Goal: Leave review/rating: Leave review/rating

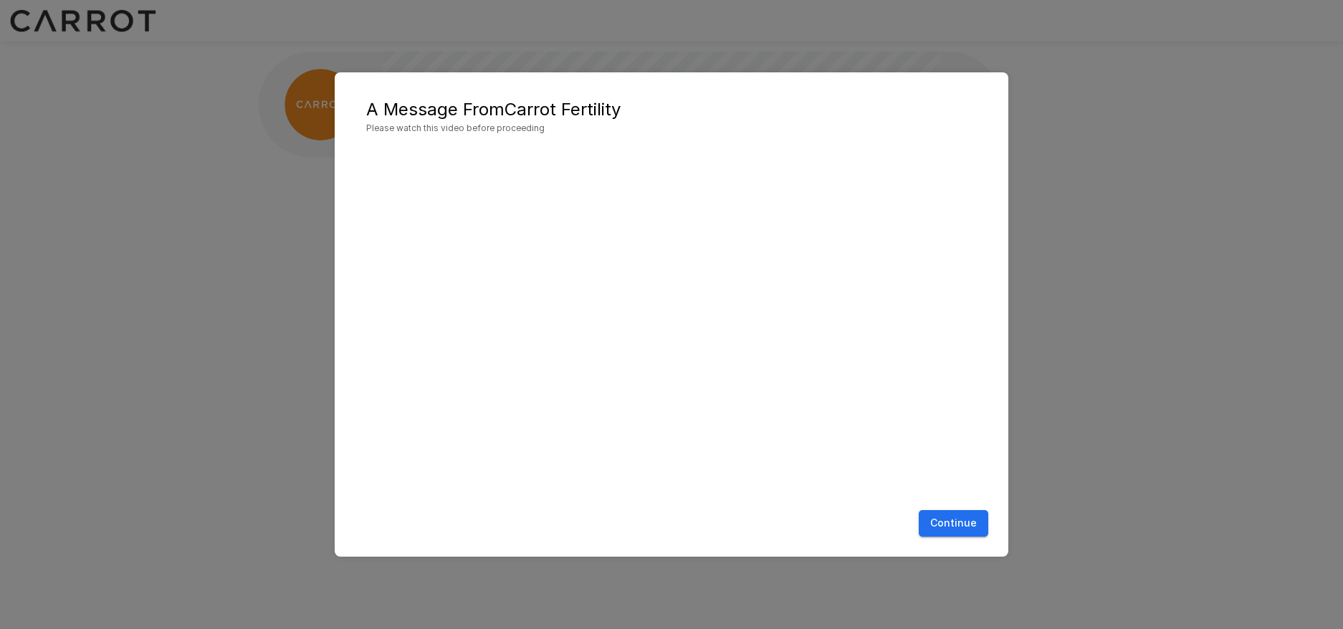
click at [945, 527] on button "Continue" at bounding box center [952, 523] width 69 height 27
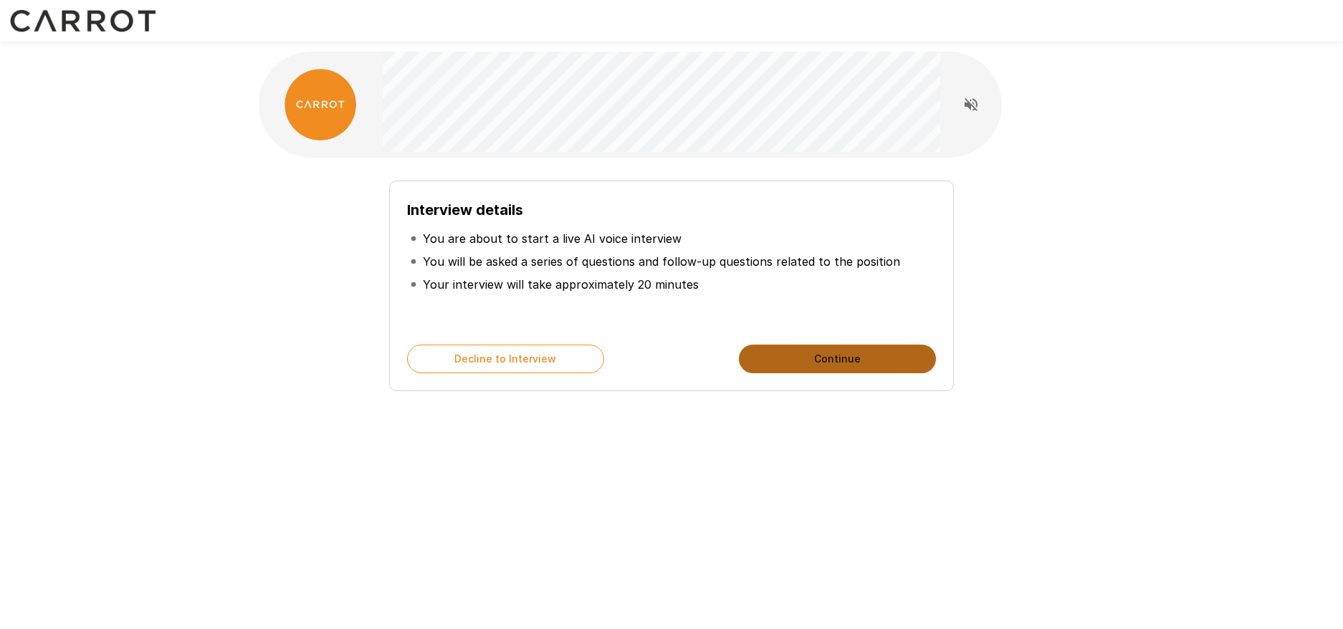
click at [800, 356] on button "Continue" at bounding box center [837, 359] width 197 height 29
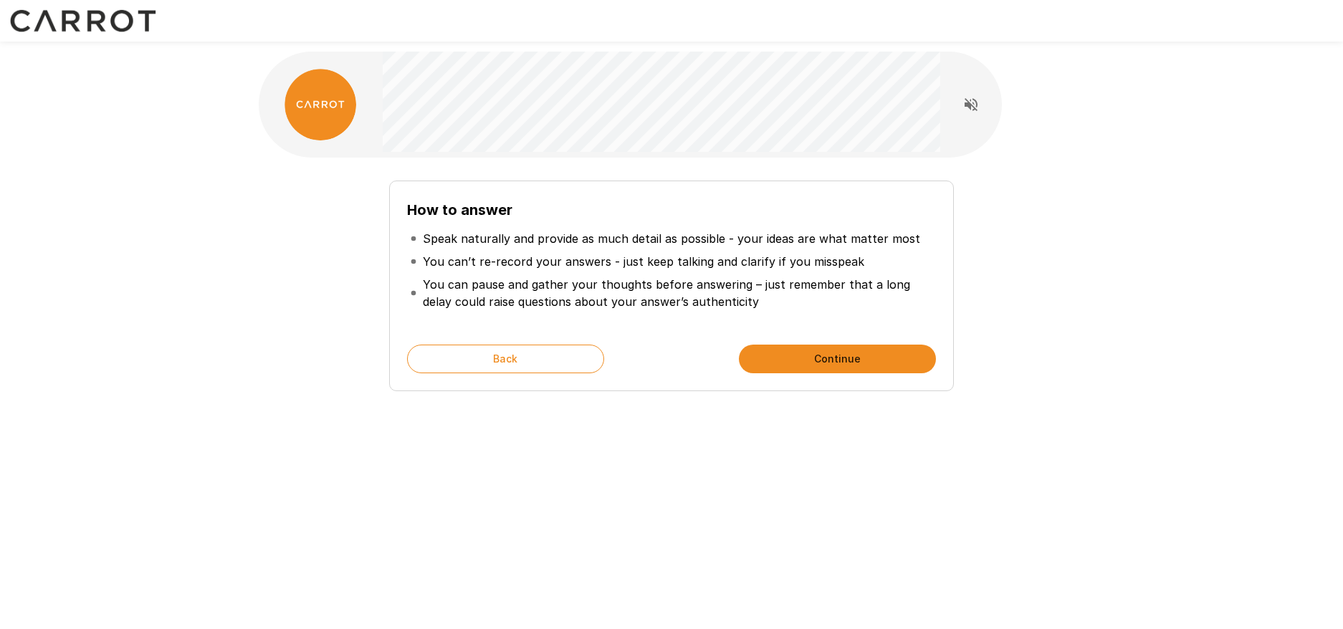
click at [812, 357] on button "Continue" at bounding box center [837, 359] width 197 height 29
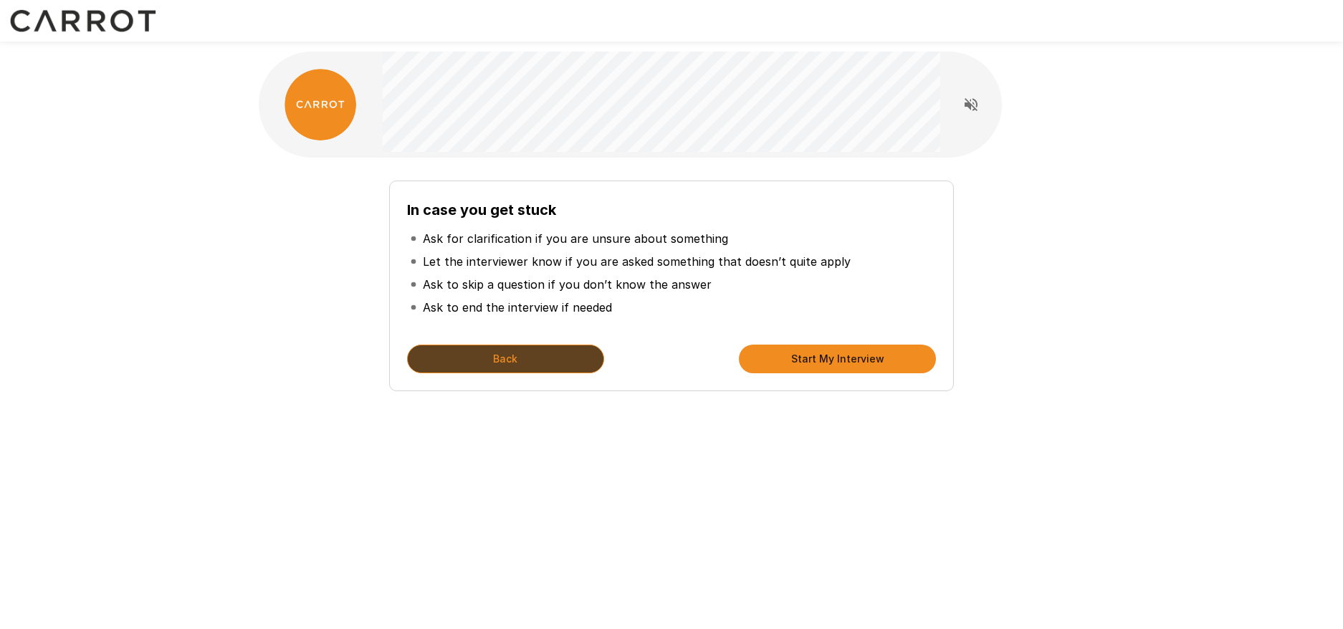
click at [496, 357] on button "Back" at bounding box center [505, 359] width 197 height 29
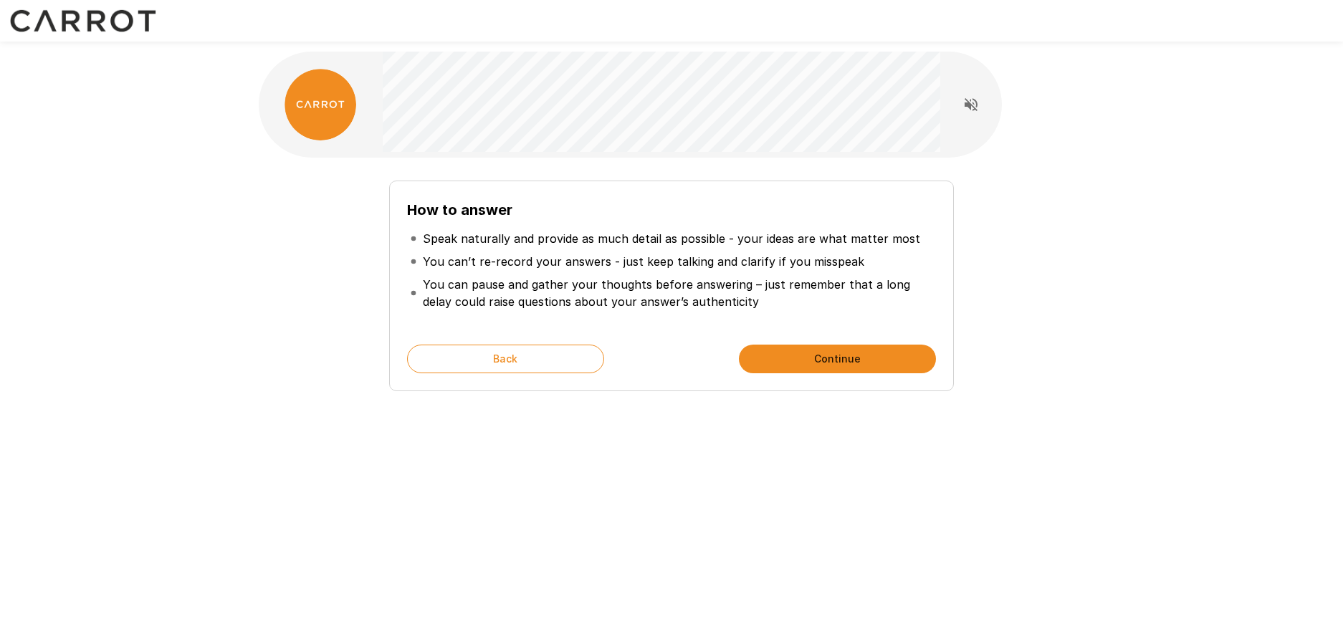
click at [763, 355] on button "Continue" at bounding box center [837, 359] width 197 height 29
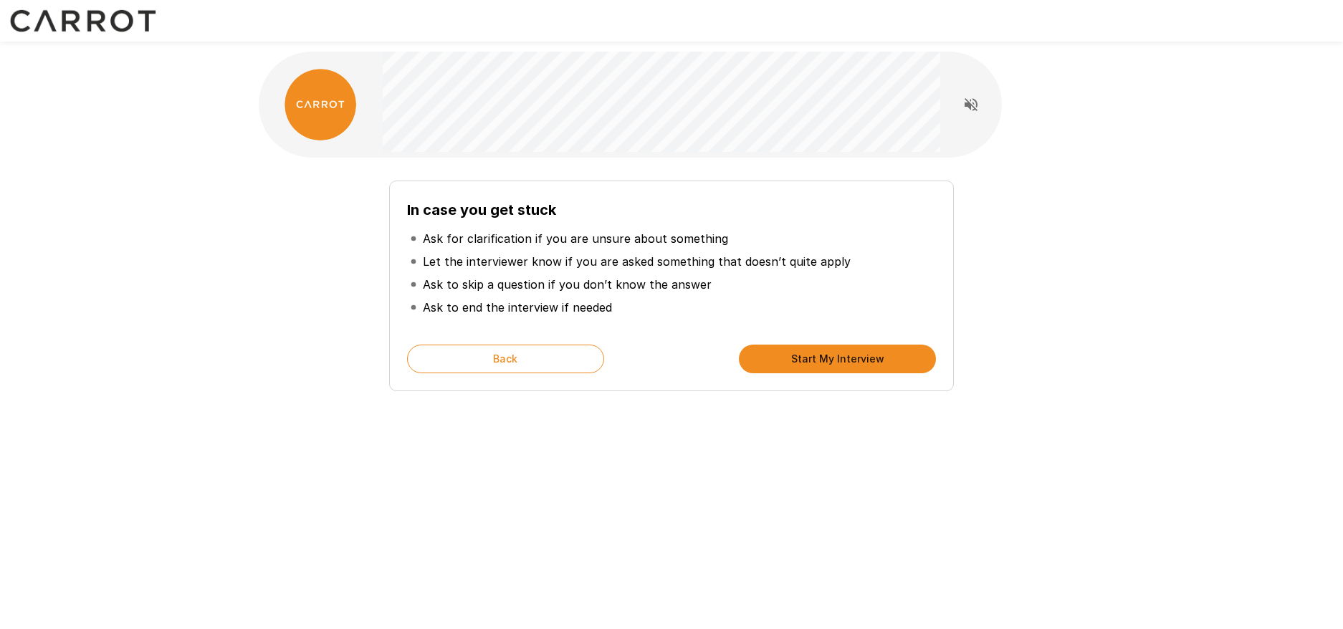
click at [764, 355] on button "Start My Interview" at bounding box center [837, 359] width 197 height 29
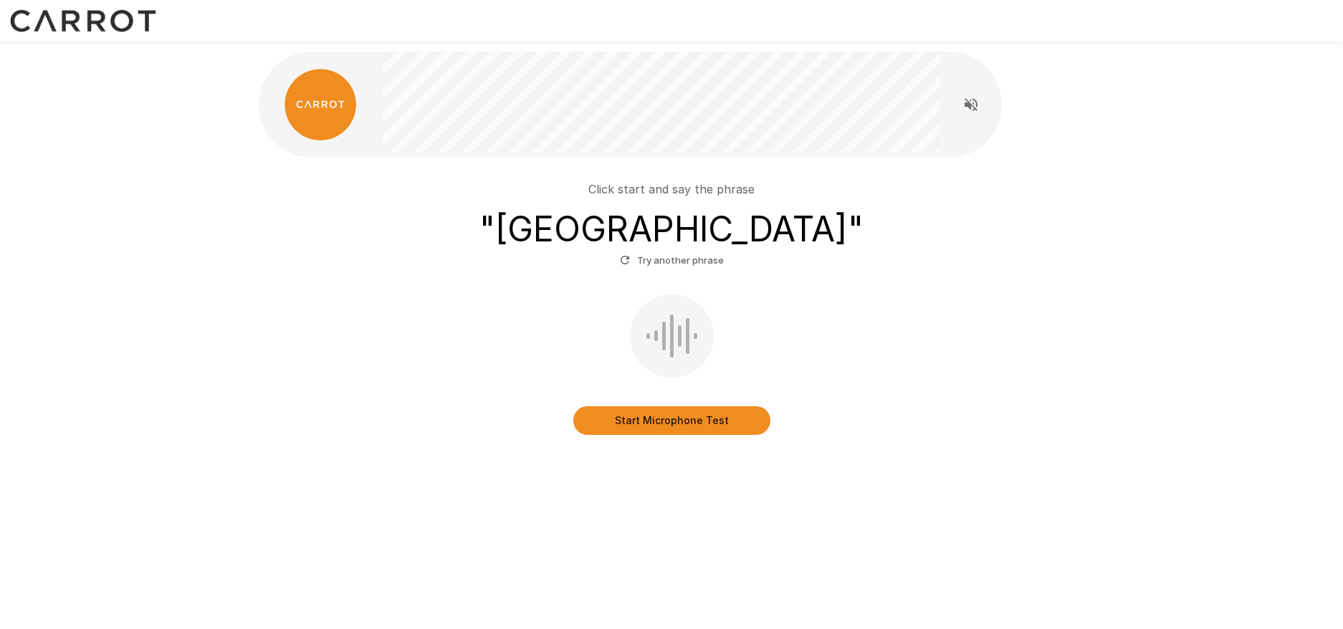
click at [671, 416] on button "Start Microphone Test" at bounding box center [671, 420] width 197 height 29
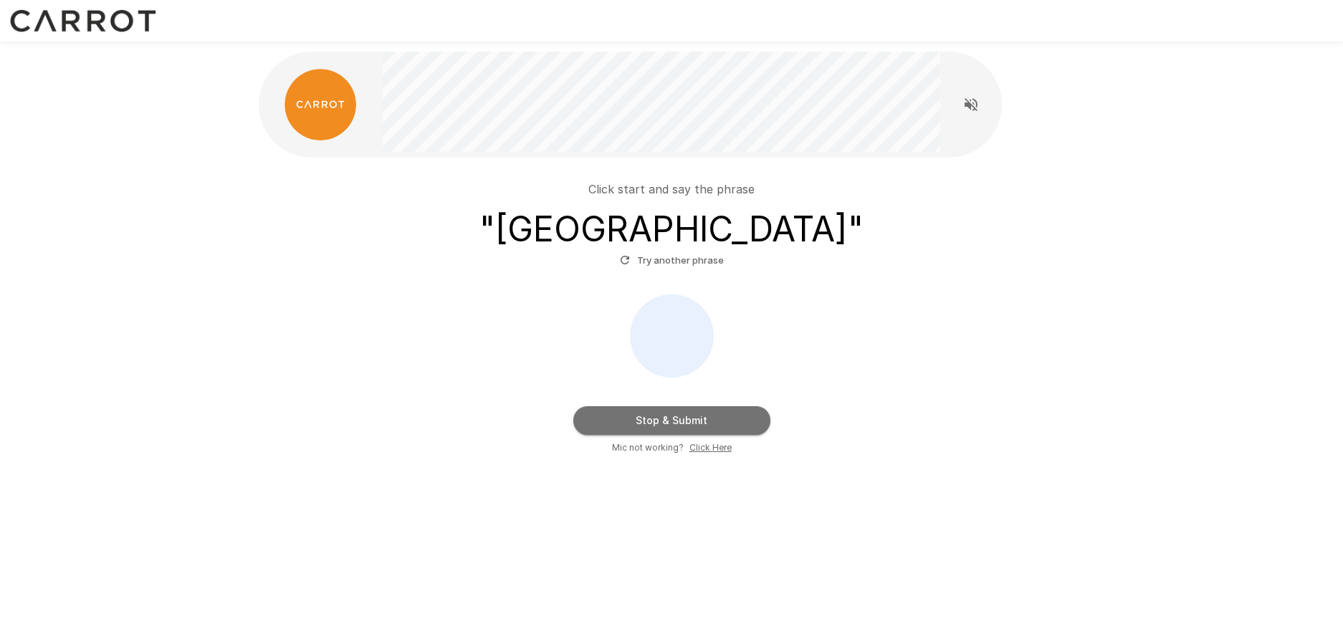
click at [672, 418] on button "Stop & Submit" at bounding box center [671, 420] width 197 height 29
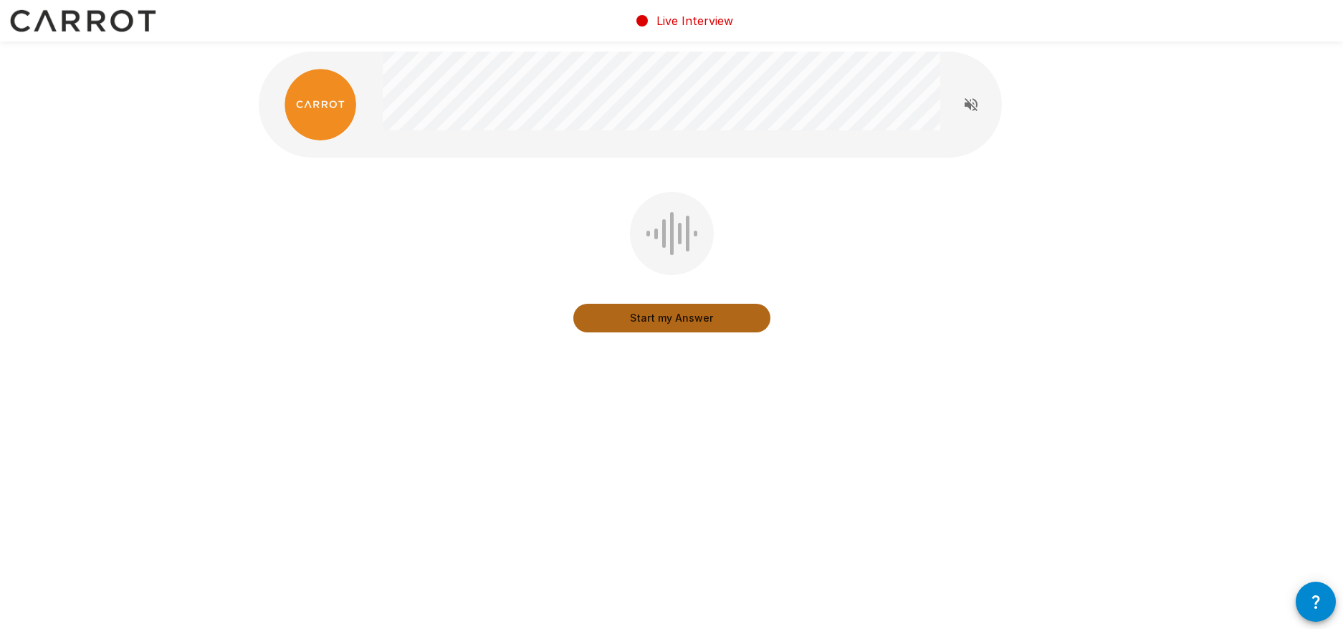
click at [676, 321] on button "Start my Answer" at bounding box center [671, 318] width 197 height 29
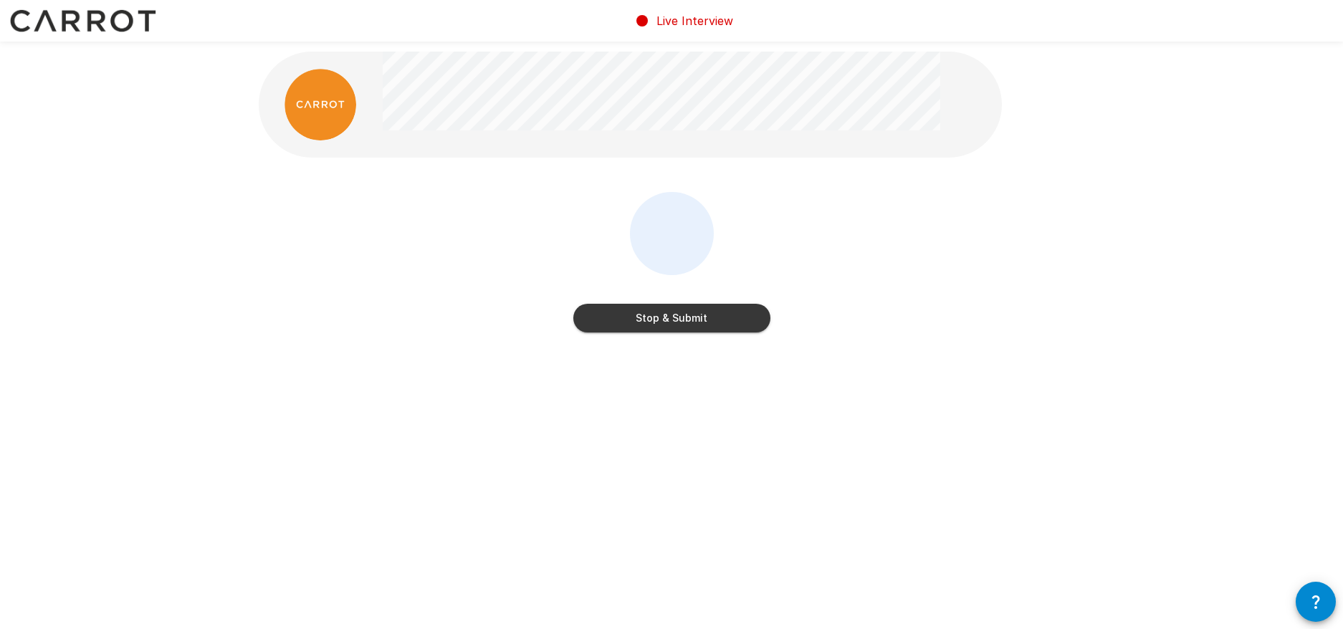
click at [668, 320] on button "Stop & Submit" at bounding box center [671, 318] width 197 height 29
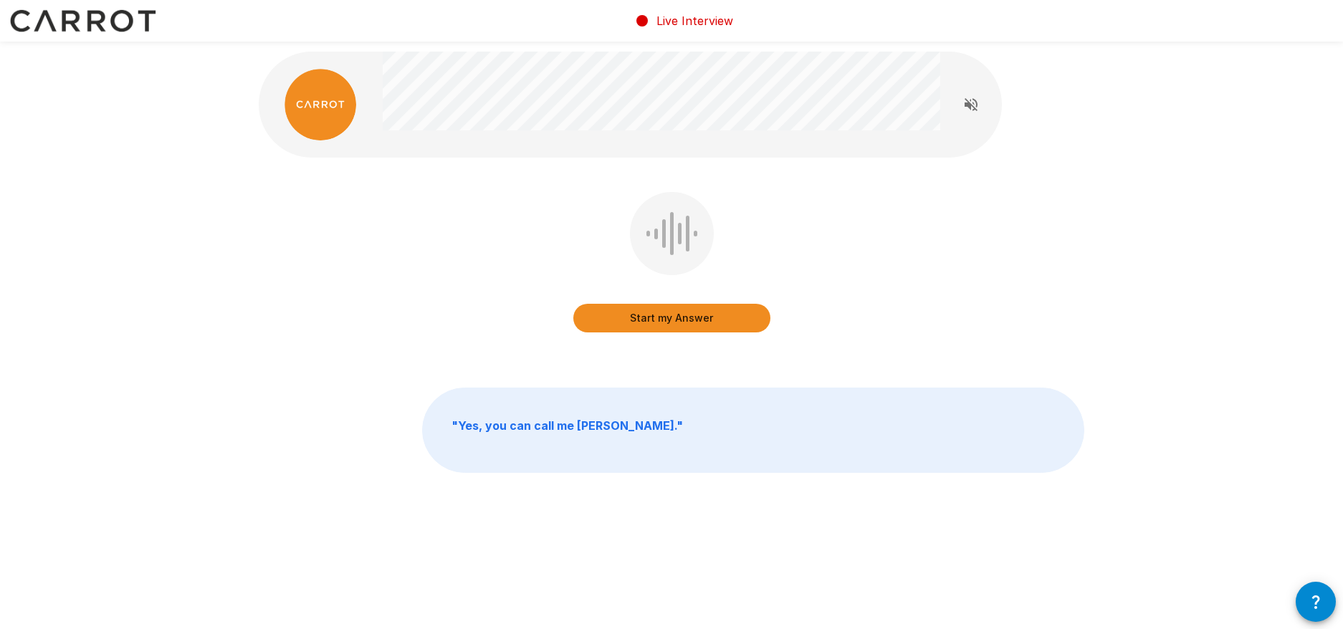
click at [672, 317] on button "Start my Answer" at bounding box center [671, 318] width 197 height 29
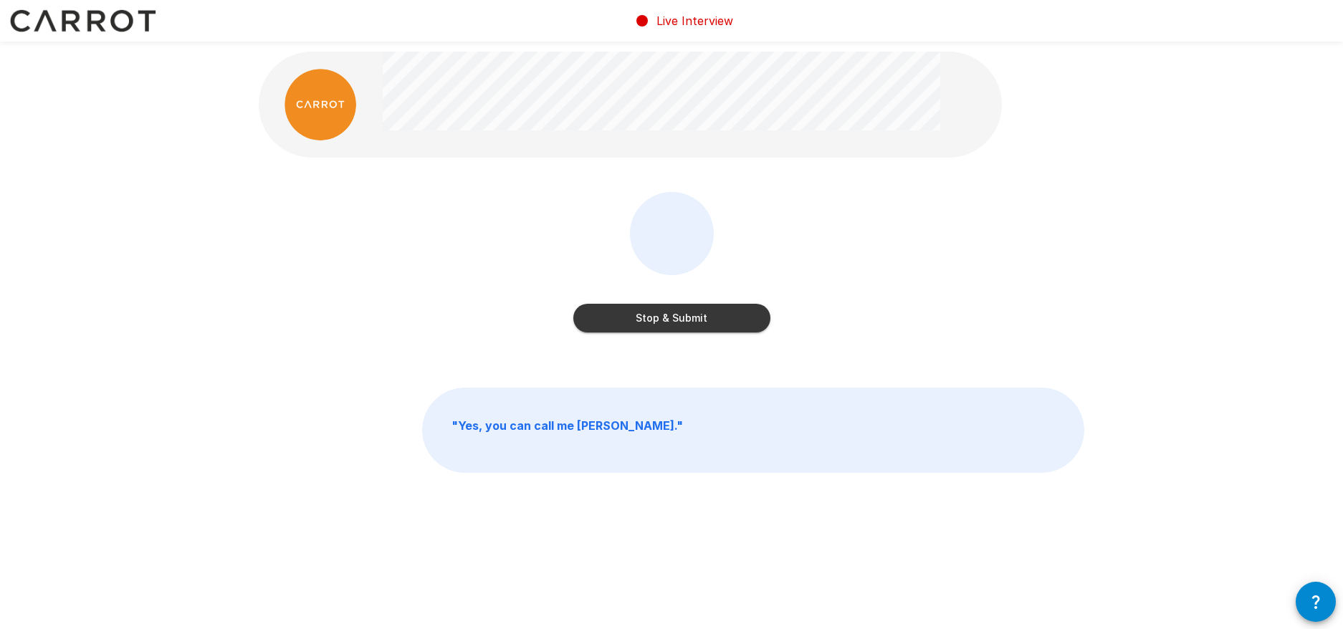
click at [664, 317] on button "Stop & Submit" at bounding box center [671, 318] width 197 height 29
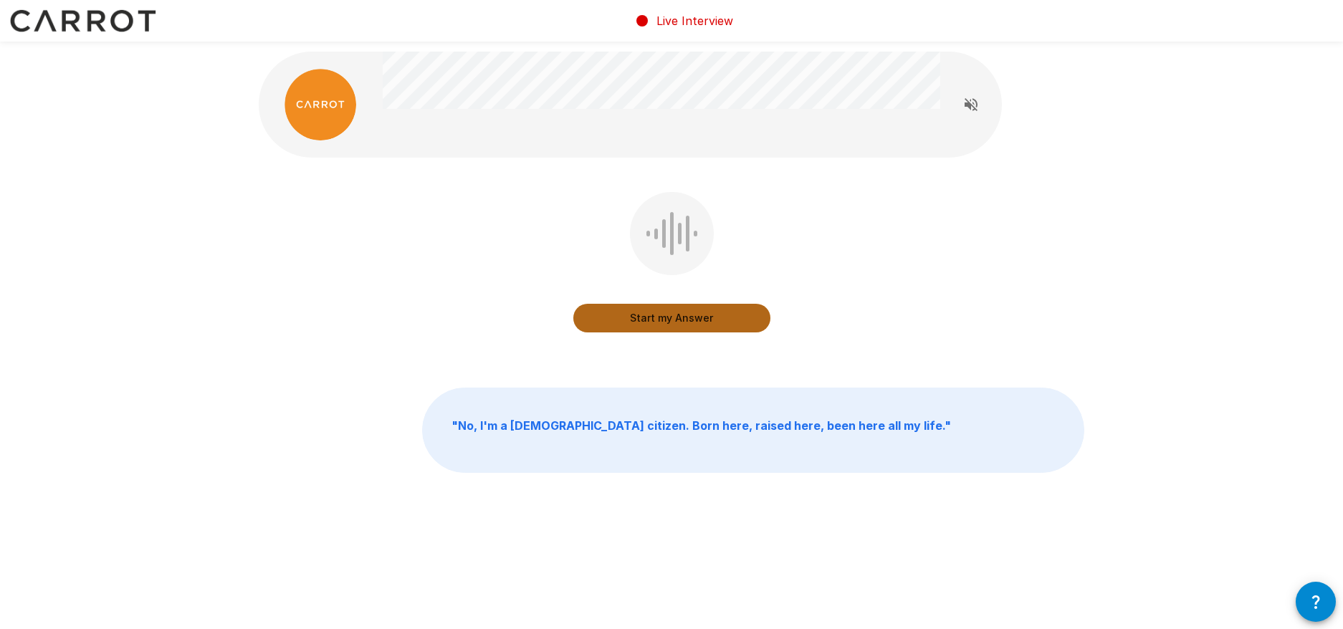
click at [668, 315] on button "Start my Answer" at bounding box center [671, 318] width 197 height 29
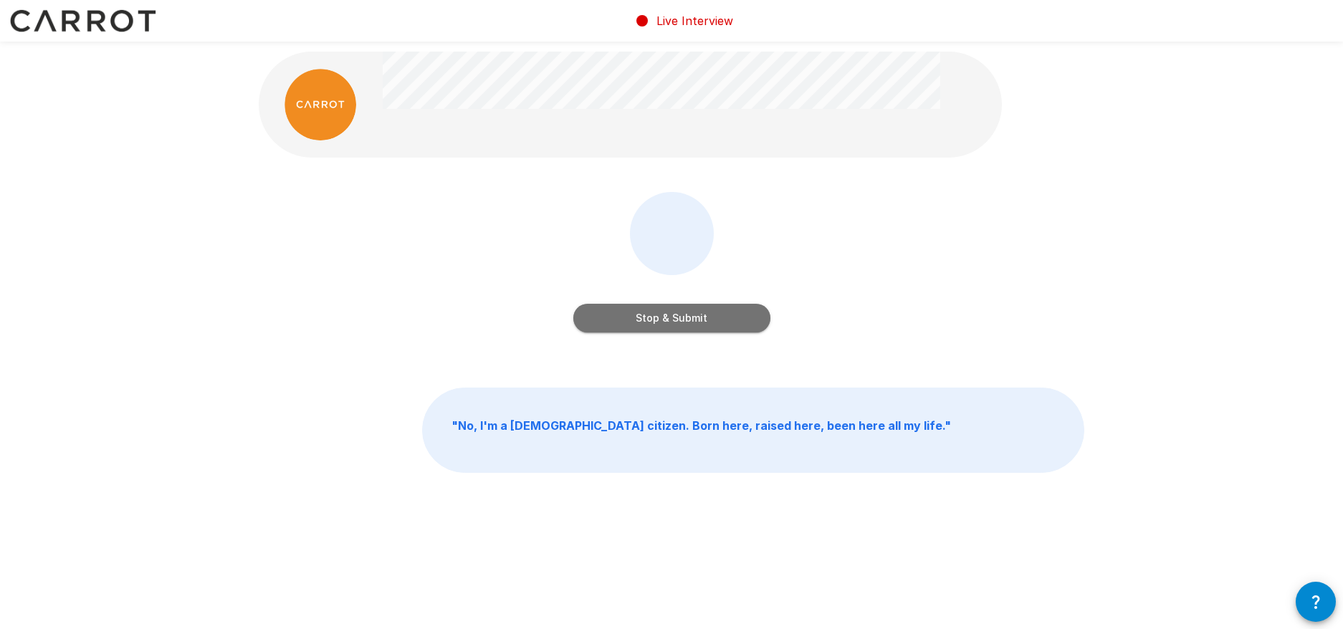
click at [675, 322] on button "Stop & Submit" at bounding box center [671, 318] width 197 height 29
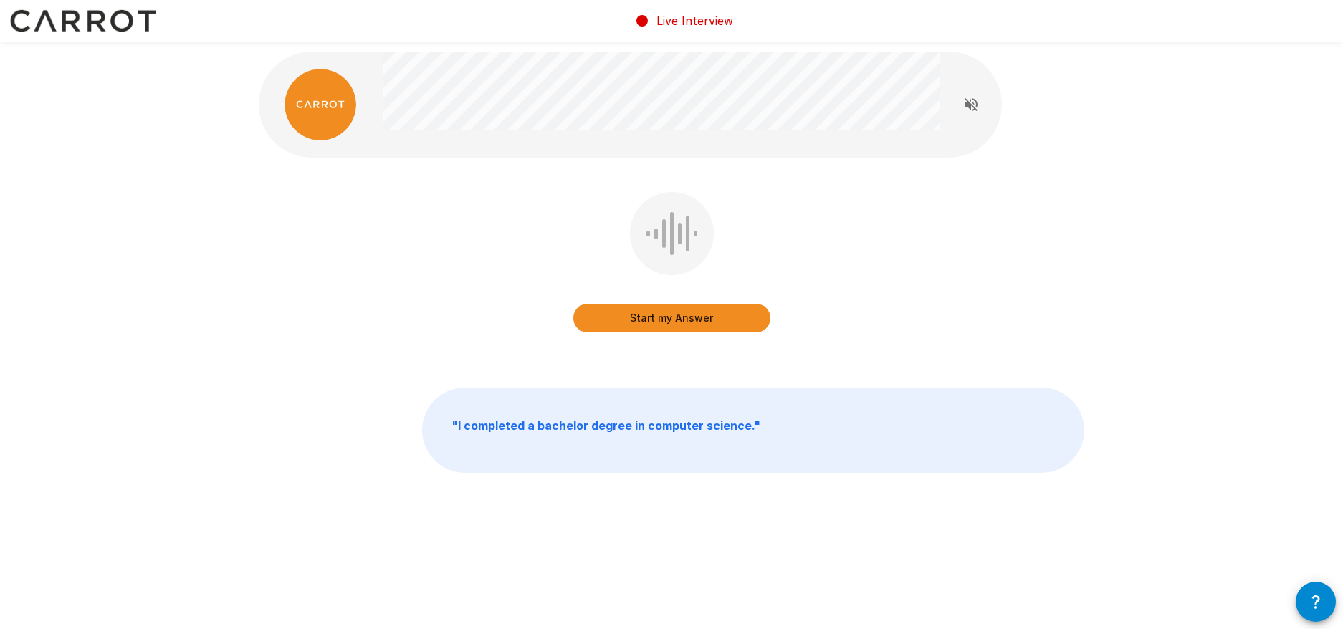
click at [668, 320] on button "Start my Answer" at bounding box center [671, 318] width 197 height 29
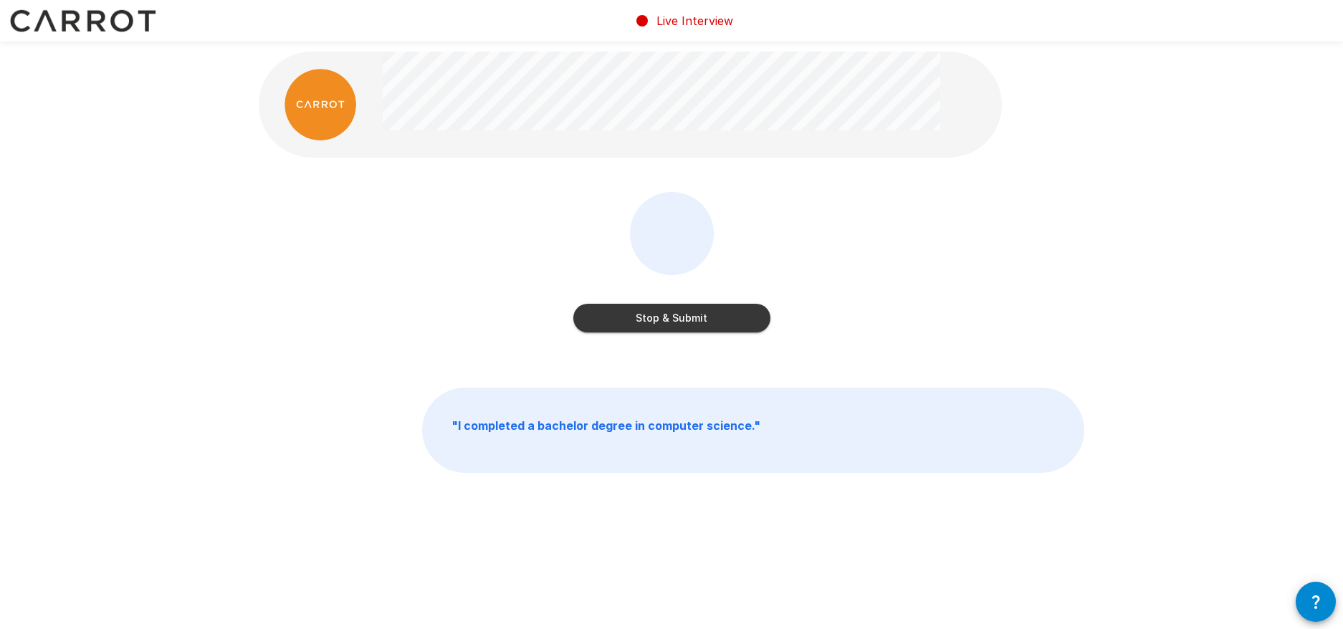
click at [663, 317] on button "Stop & Submit" at bounding box center [671, 318] width 197 height 29
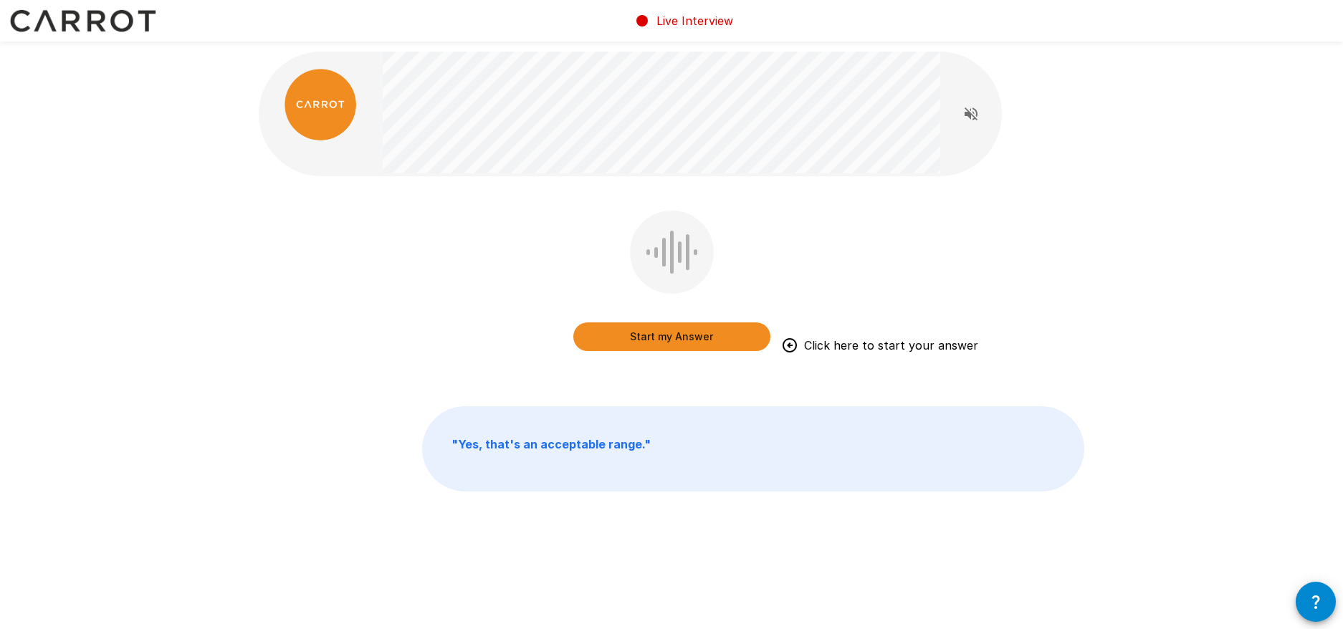
click at [671, 336] on button "Start my Answer" at bounding box center [671, 336] width 197 height 29
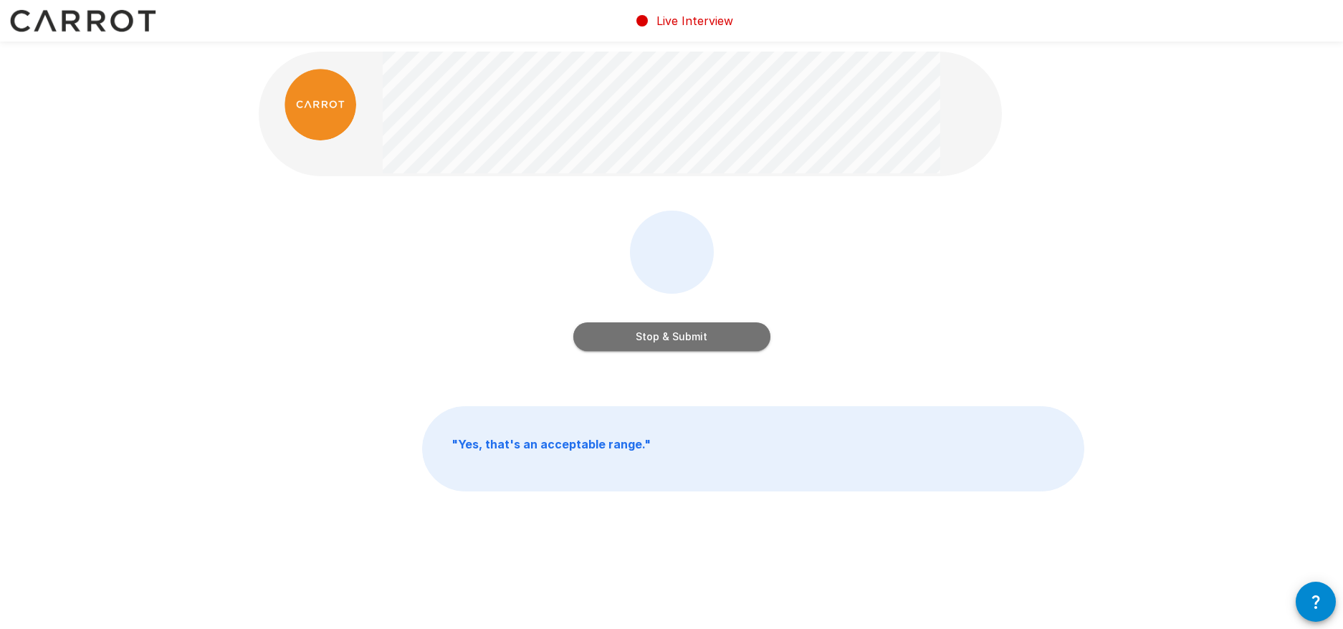
click at [673, 333] on button "Stop & Submit" at bounding box center [671, 336] width 197 height 29
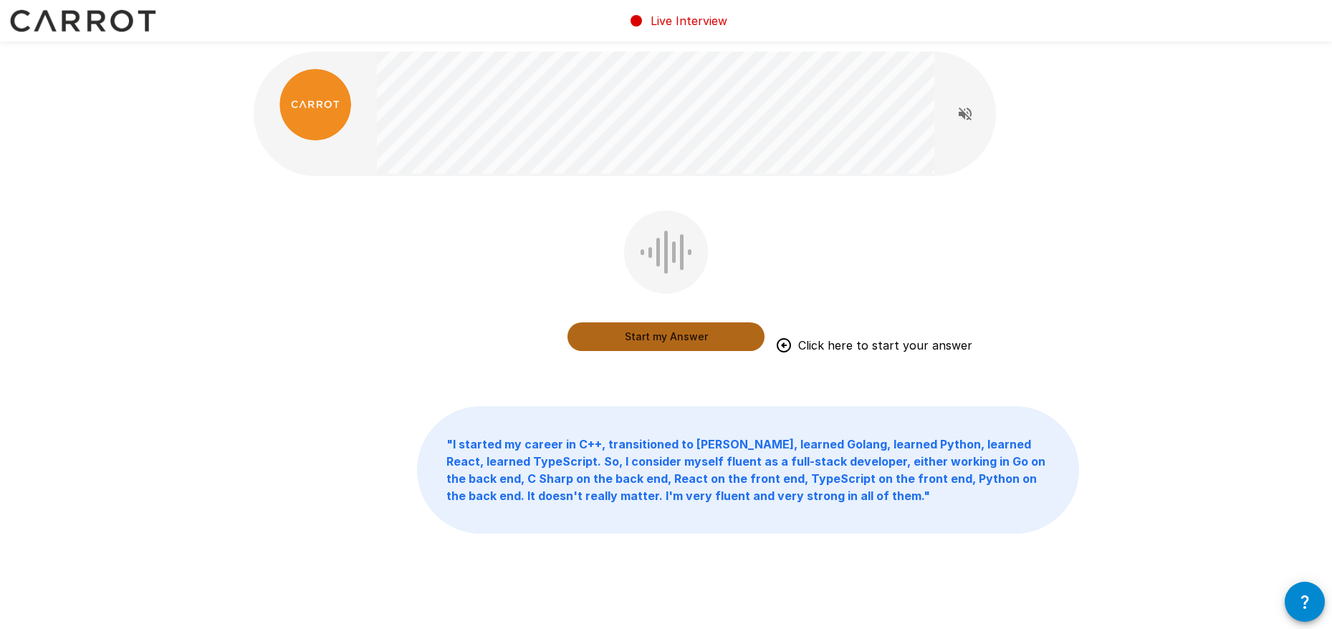
click at [662, 335] on button "Start my Answer" at bounding box center [665, 336] width 197 height 29
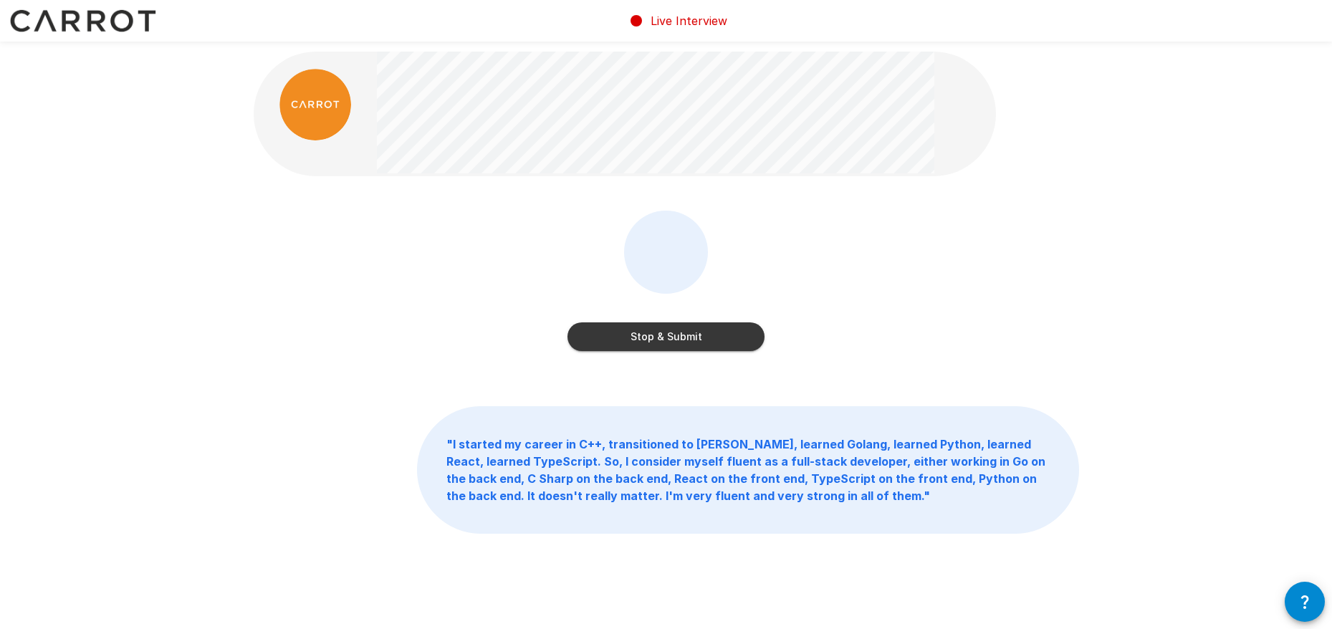
click at [681, 337] on button "Stop & Submit" at bounding box center [665, 336] width 197 height 29
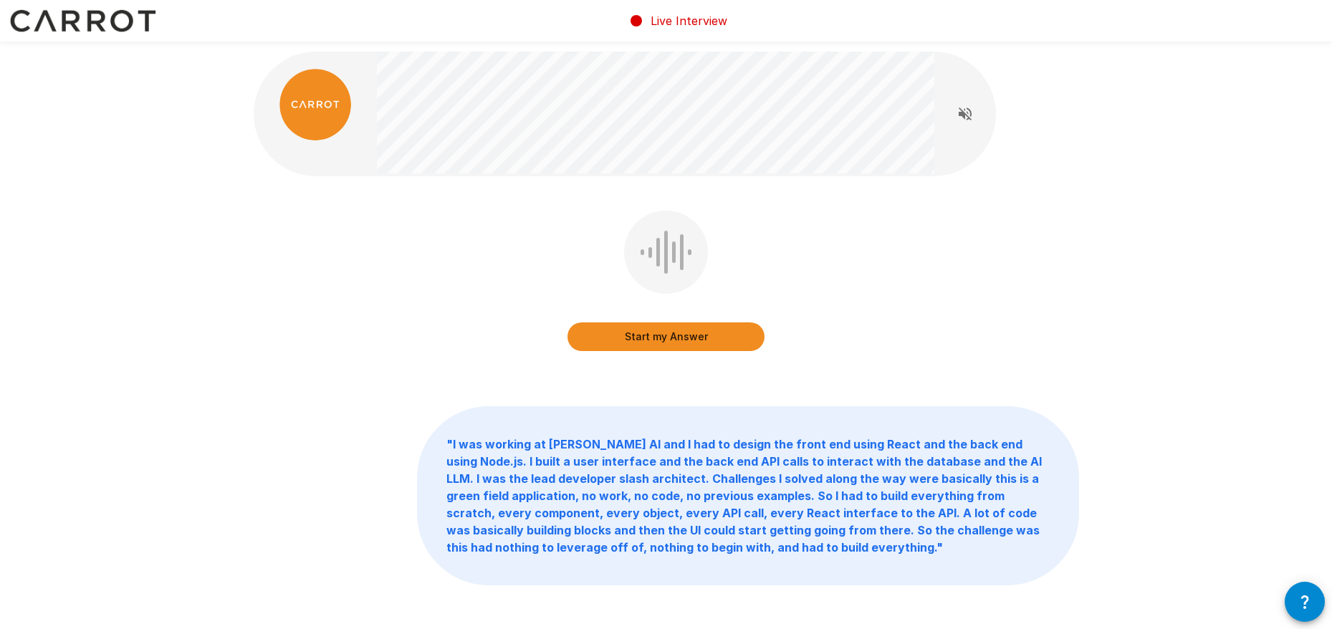
click at [666, 333] on button "Start my Answer" at bounding box center [665, 336] width 197 height 29
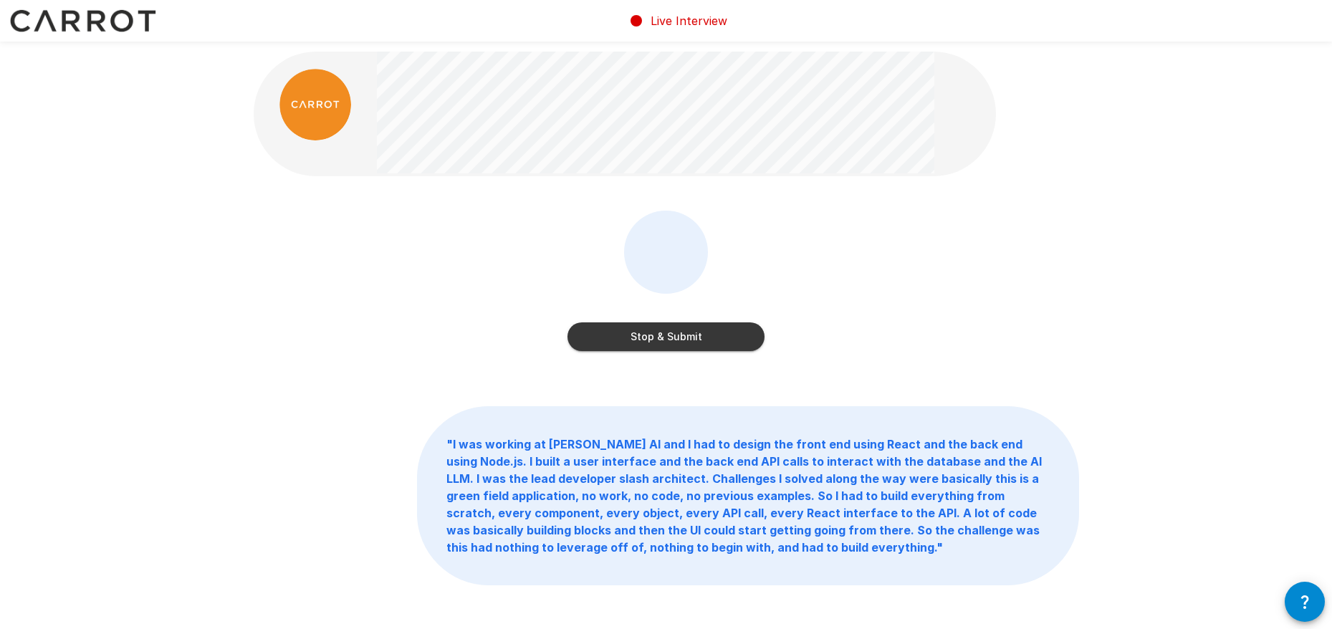
click at [687, 333] on button "Stop & Submit" at bounding box center [665, 336] width 197 height 29
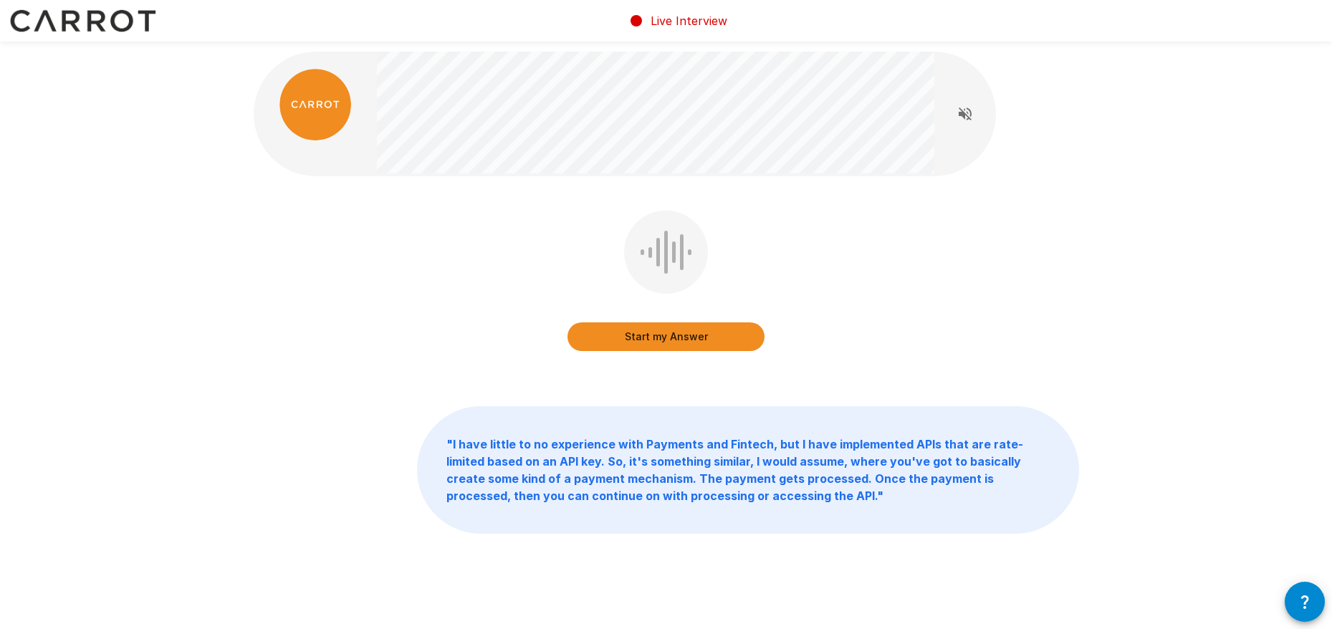
click at [693, 337] on button "Start my Answer" at bounding box center [665, 336] width 197 height 29
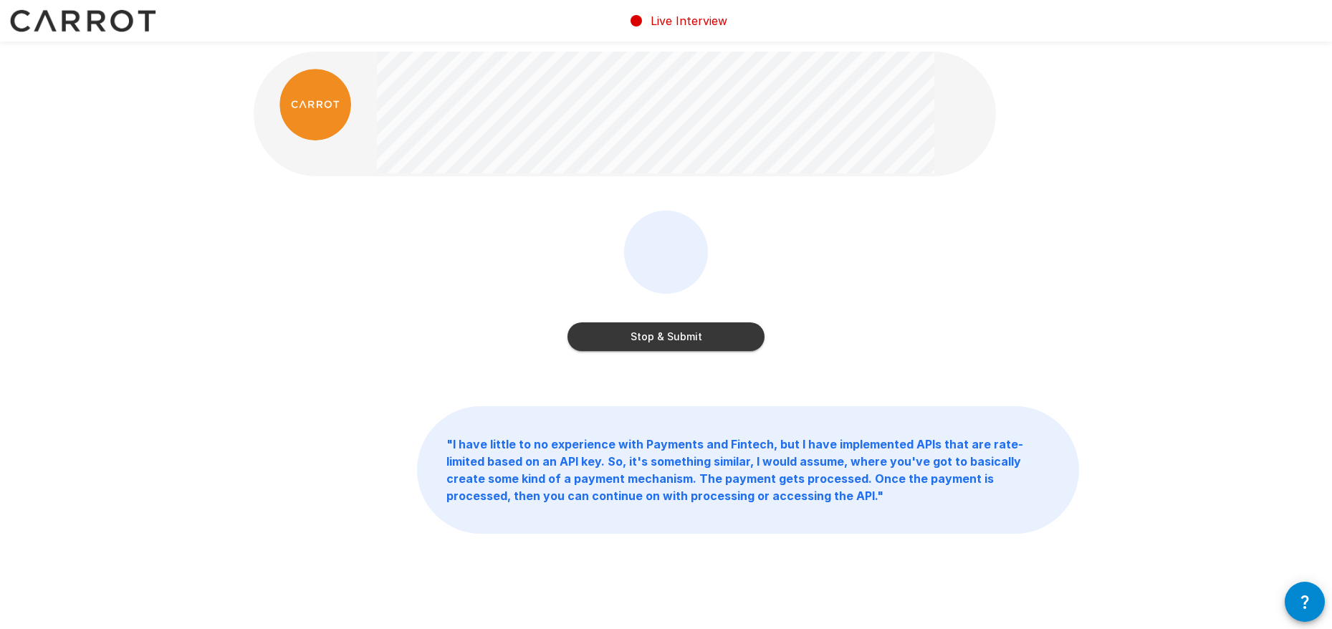
click at [706, 336] on button "Stop & Submit" at bounding box center [665, 336] width 197 height 29
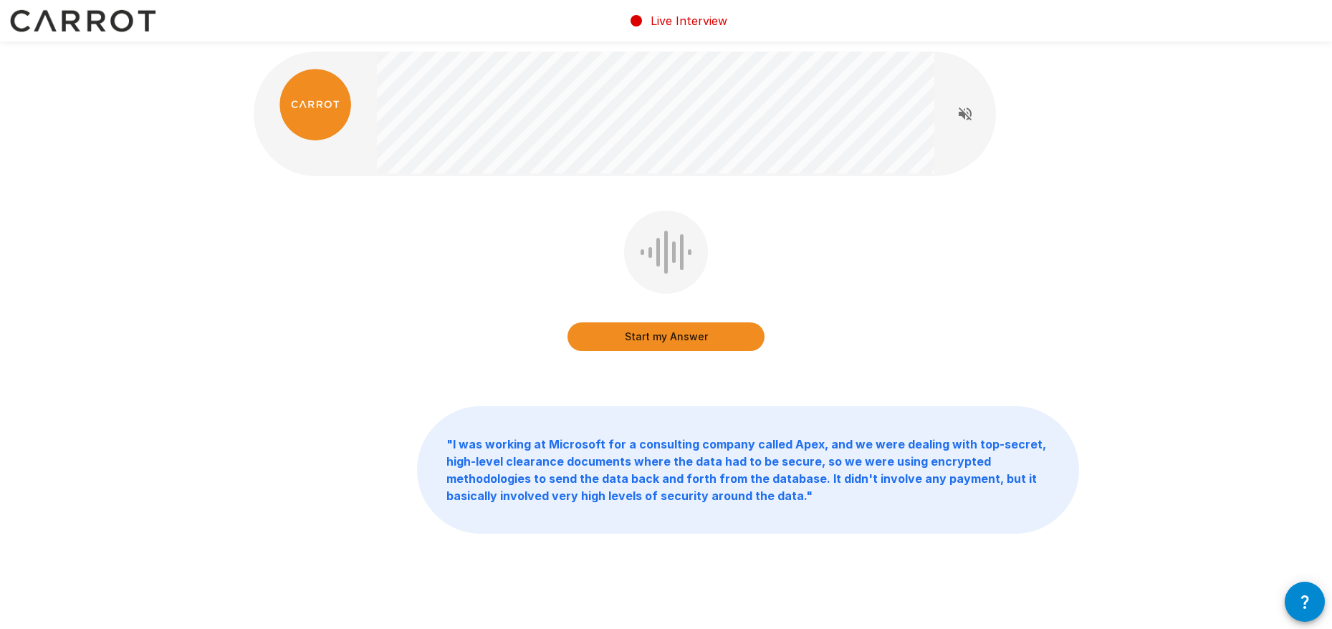
click at [716, 332] on button "Start my Answer" at bounding box center [665, 336] width 197 height 29
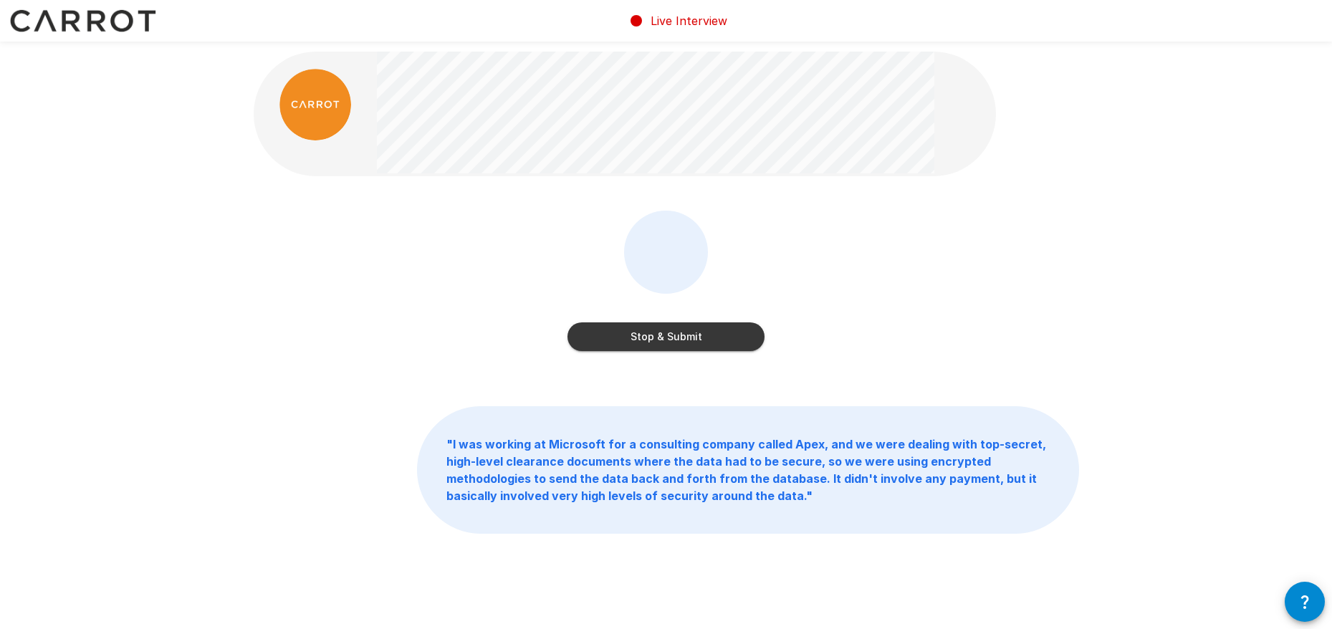
click at [679, 335] on button "Stop & Submit" at bounding box center [665, 336] width 197 height 29
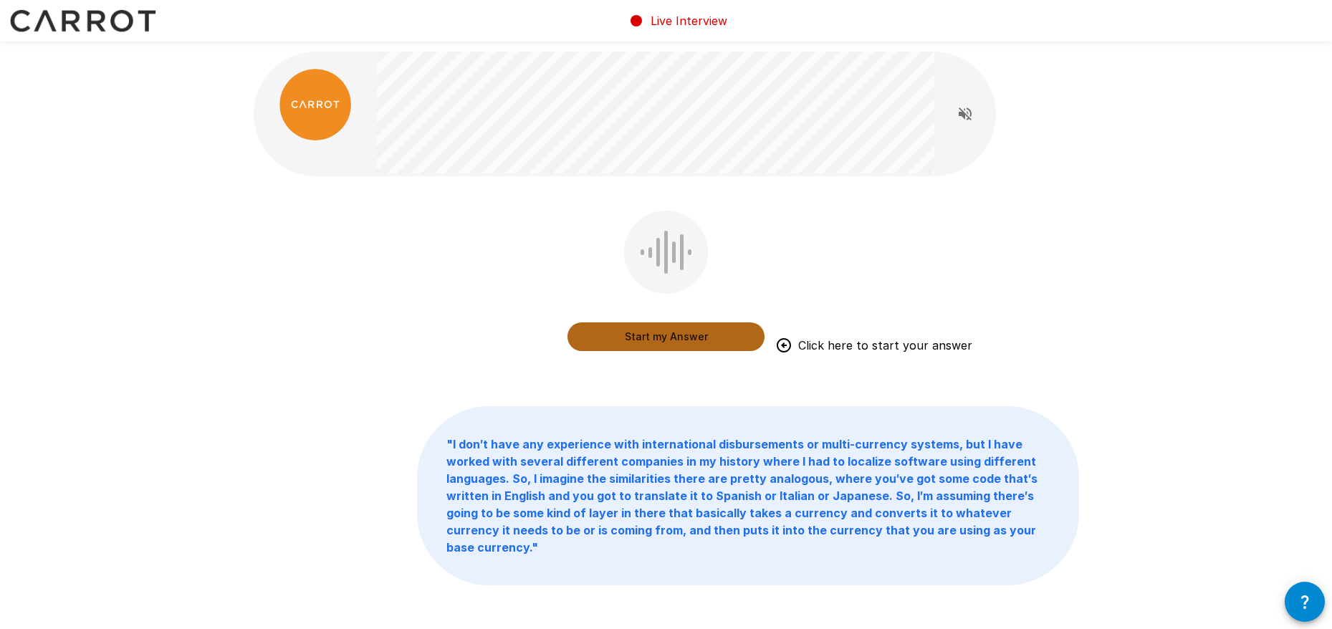
click at [658, 337] on button "Start my Answer" at bounding box center [665, 336] width 197 height 29
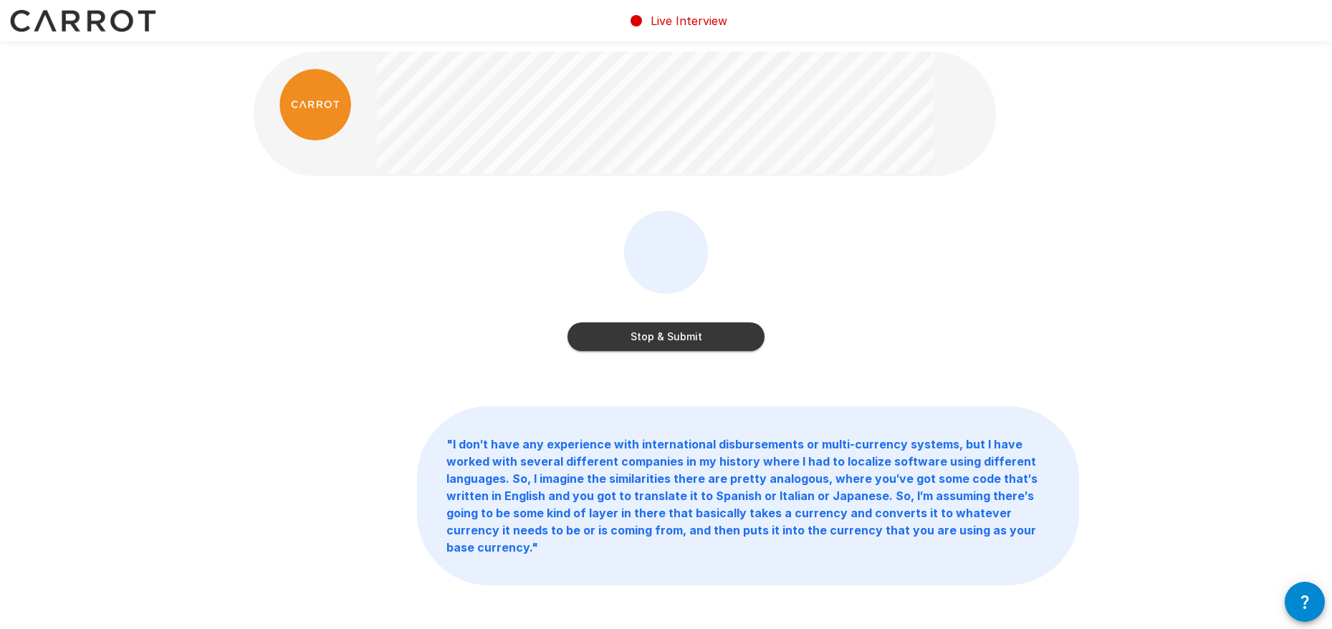
click at [670, 335] on button "Stop & Submit" at bounding box center [665, 336] width 197 height 29
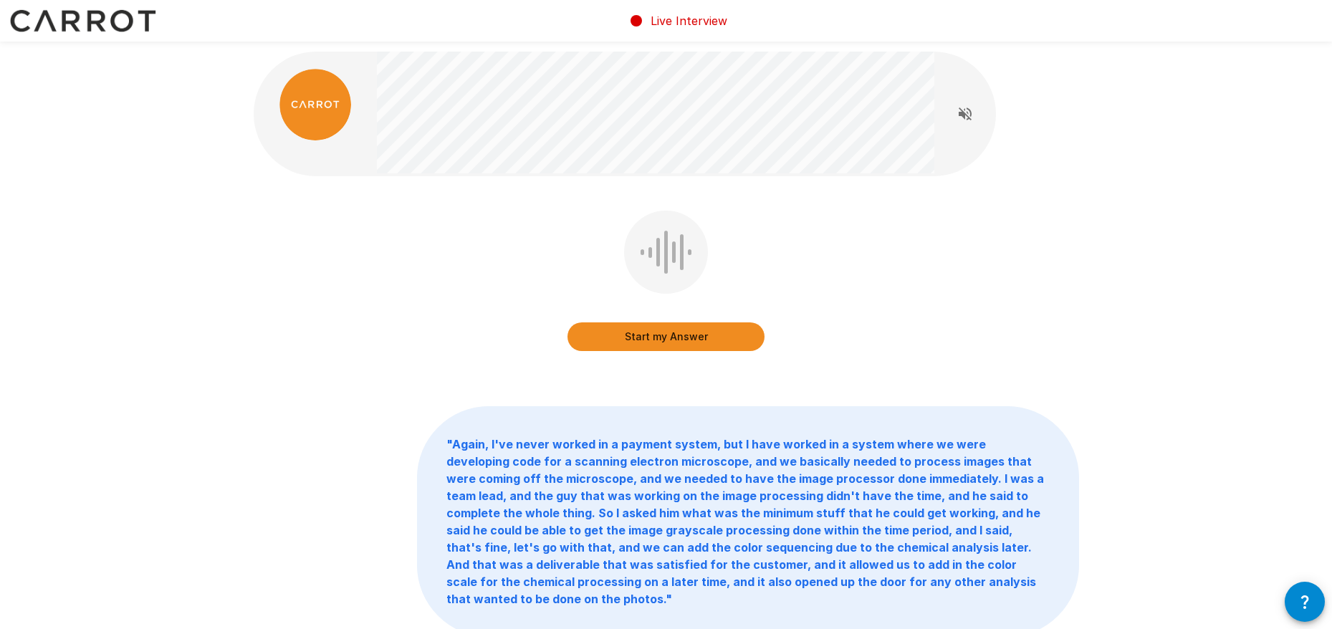
click at [665, 335] on button "Start my Answer" at bounding box center [665, 336] width 197 height 29
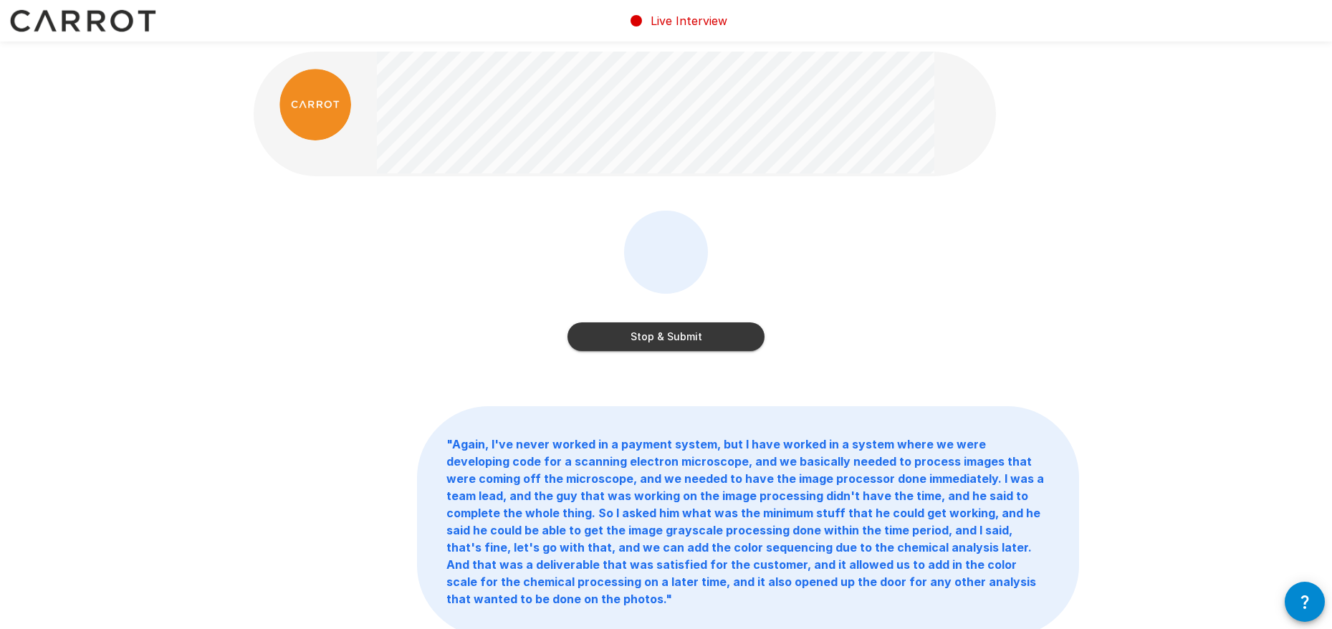
click at [673, 337] on button "Stop & Submit" at bounding box center [665, 336] width 197 height 29
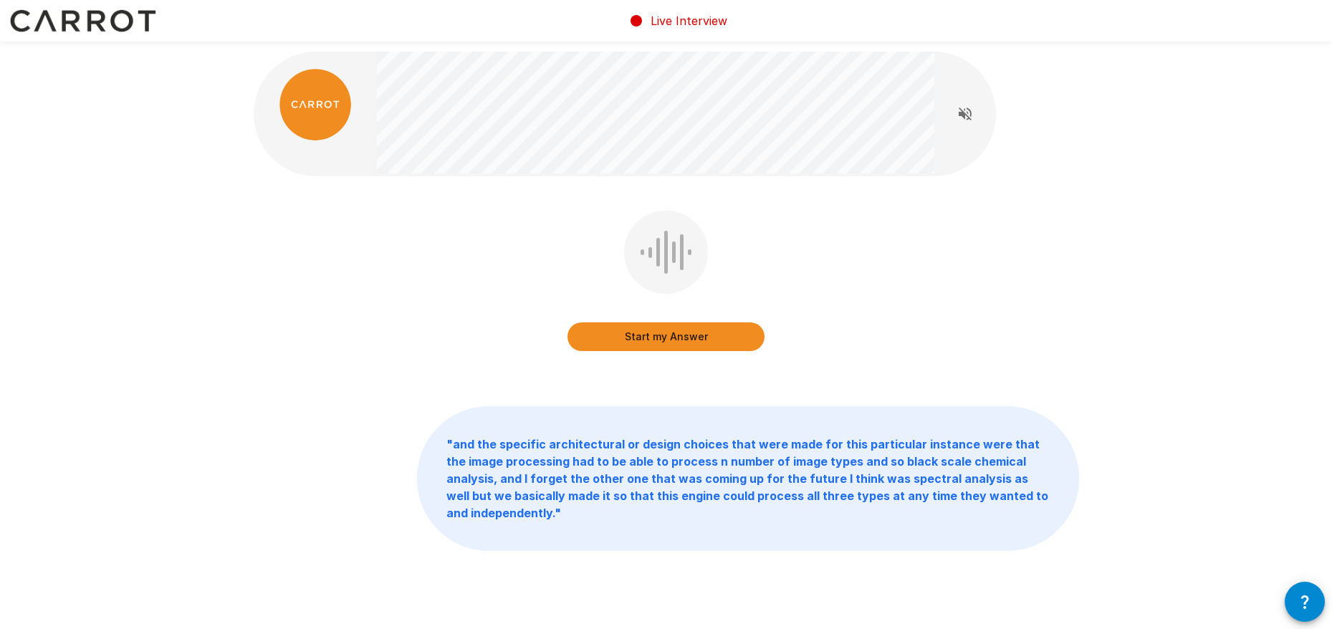
click at [667, 332] on button "Start my Answer" at bounding box center [665, 336] width 197 height 29
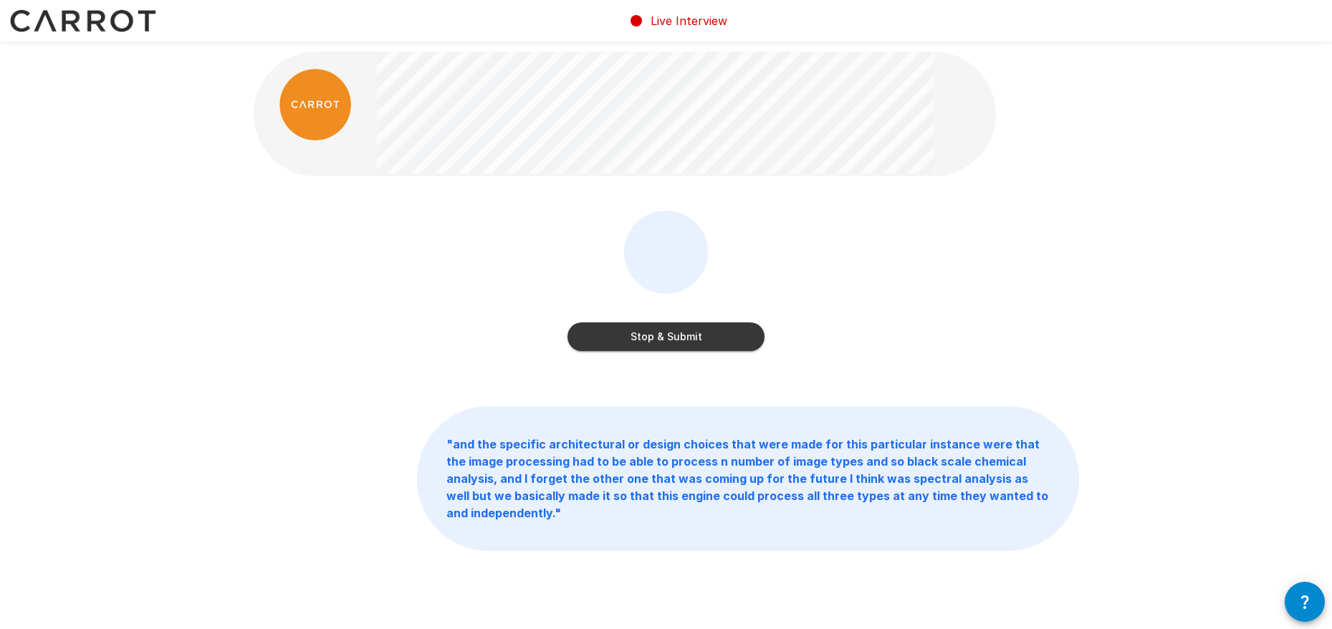
click at [671, 333] on button "Stop & Submit" at bounding box center [665, 336] width 197 height 29
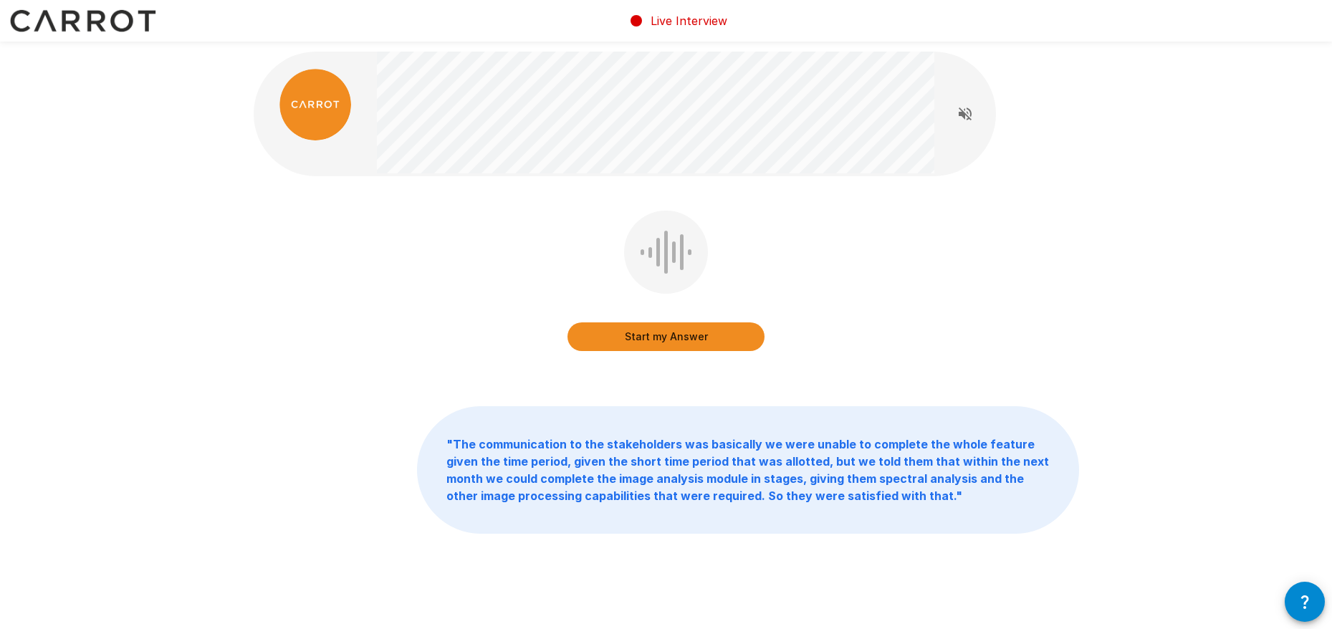
click at [669, 340] on button "Start my Answer" at bounding box center [665, 336] width 197 height 29
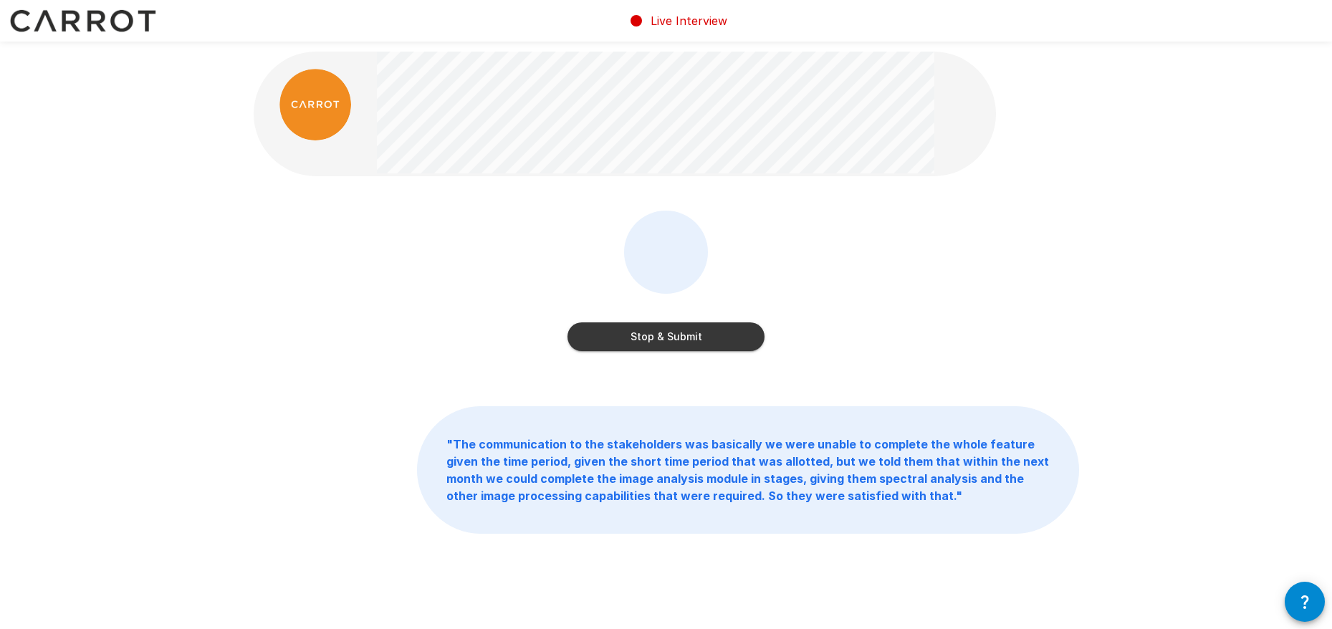
click at [671, 332] on button "Stop & Submit" at bounding box center [665, 336] width 197 height 29
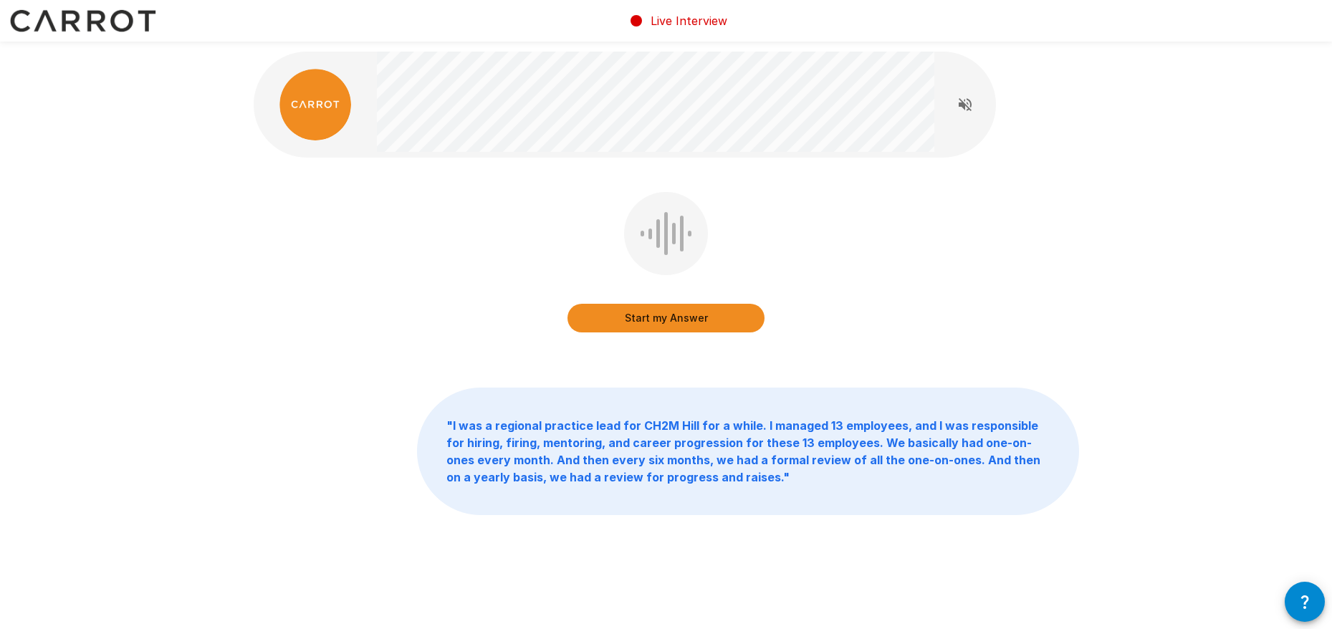
click at [656, 313] on button "Start my Answer" at bounding box center [665, 318] width 197 height 29
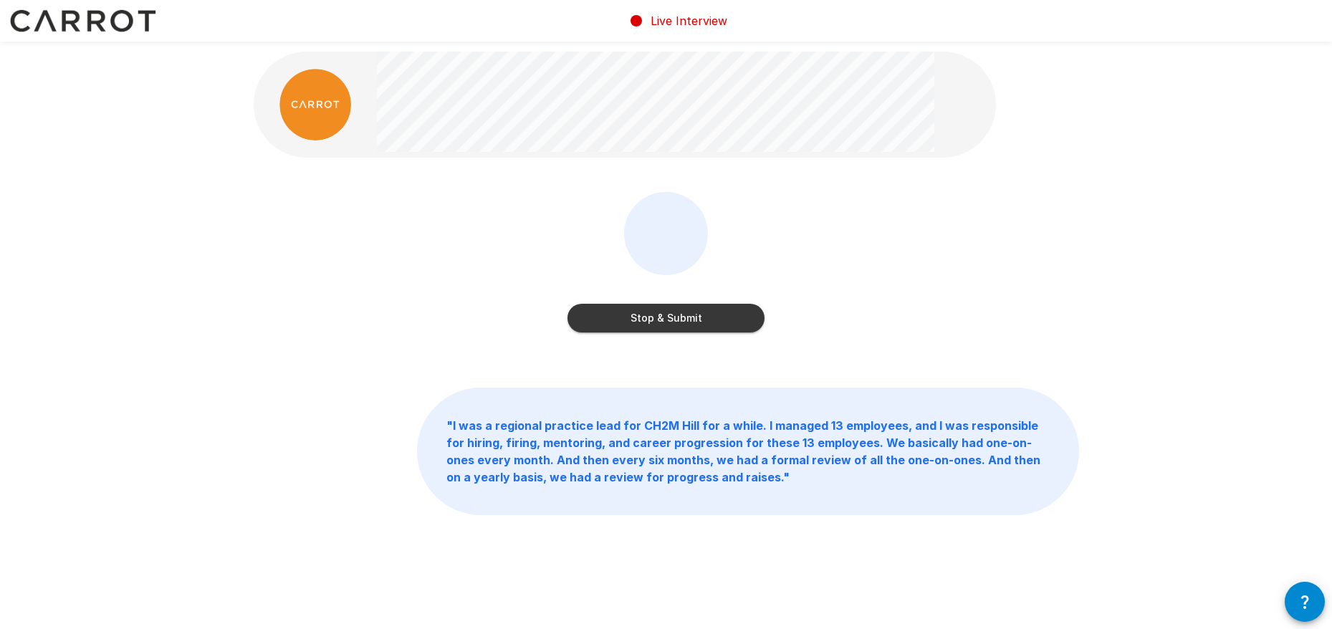
click at [646, 312] on button "Stop & Submit" at bounding box center [665, 318] width 197 height 29
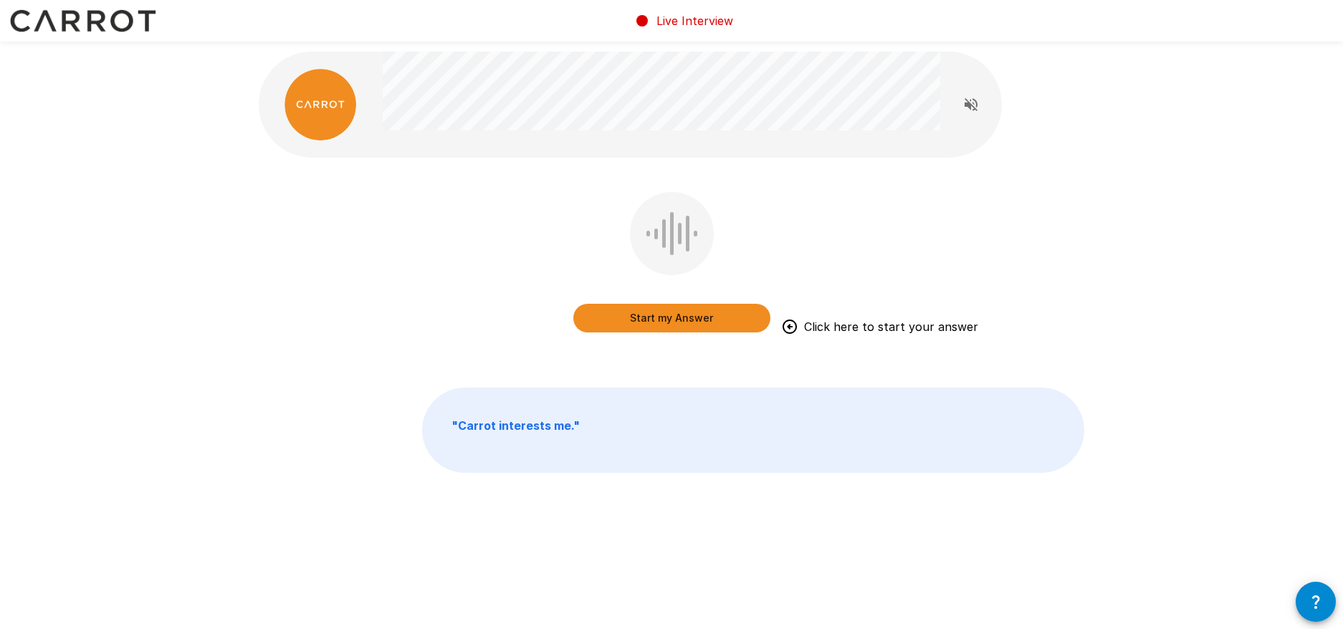
click at [659, 312] on button "Start my Answer" at bounding box center [671, 318] width 197 height 29
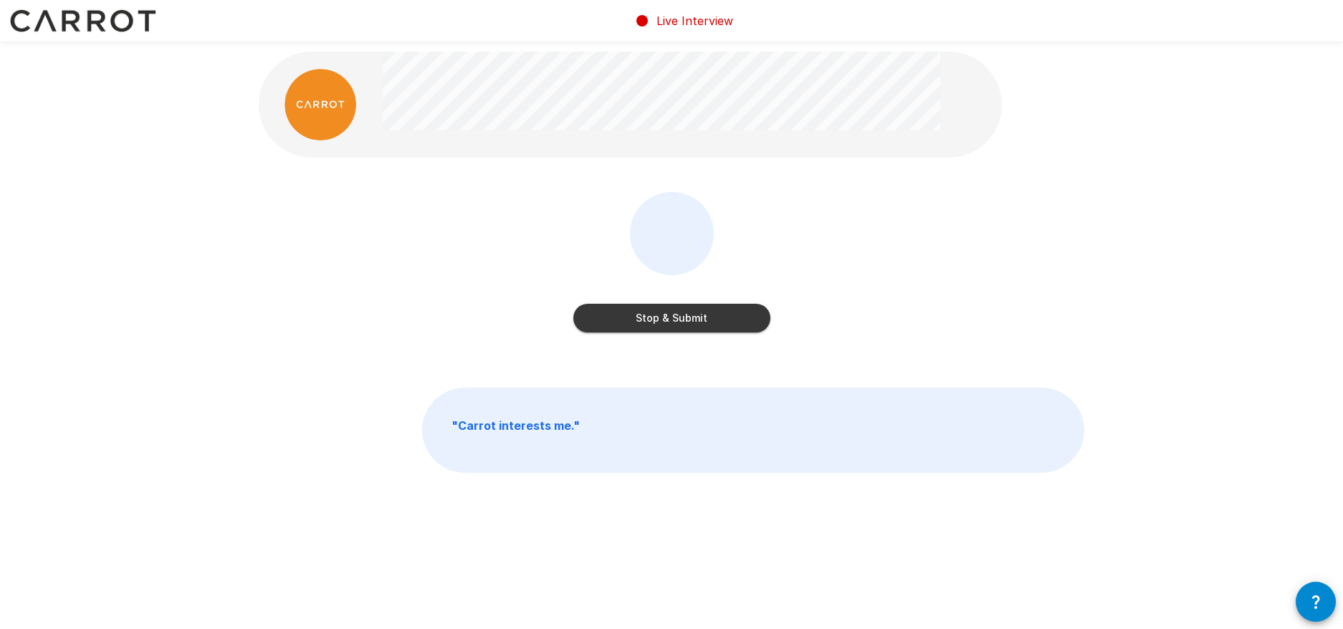
click at [662, 311] on button "Stop & Submit" at bounding box center [671, 318] width 197 height 29
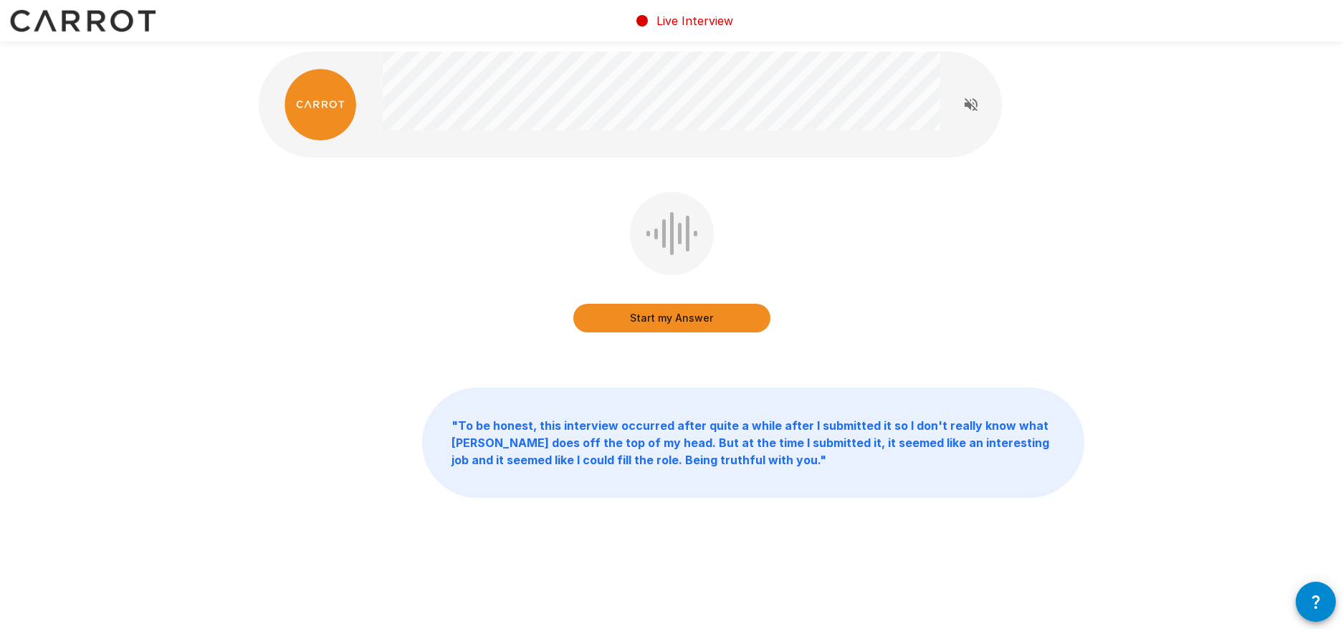
click at [658, 316] on button "Start my Answer" at bounding box center [671, 318] width 197 height 29
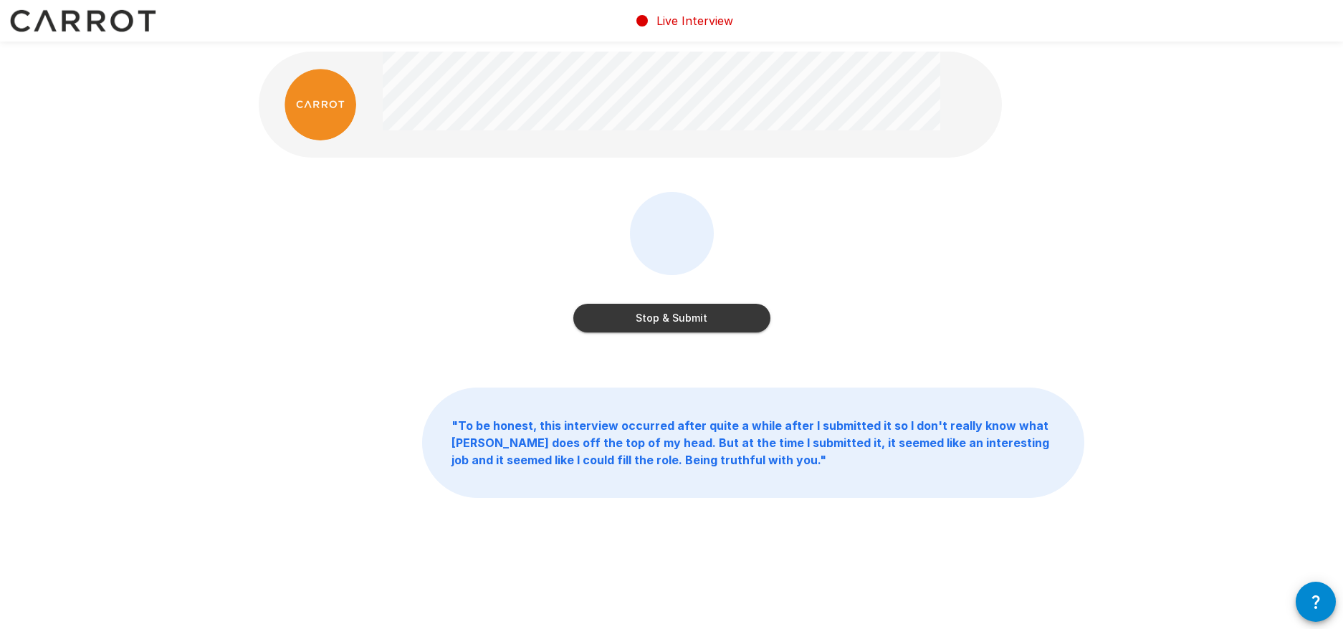
click at [666, 311] on button "Stop & Submit" at bounding box center [671, 318] width 197 height 29
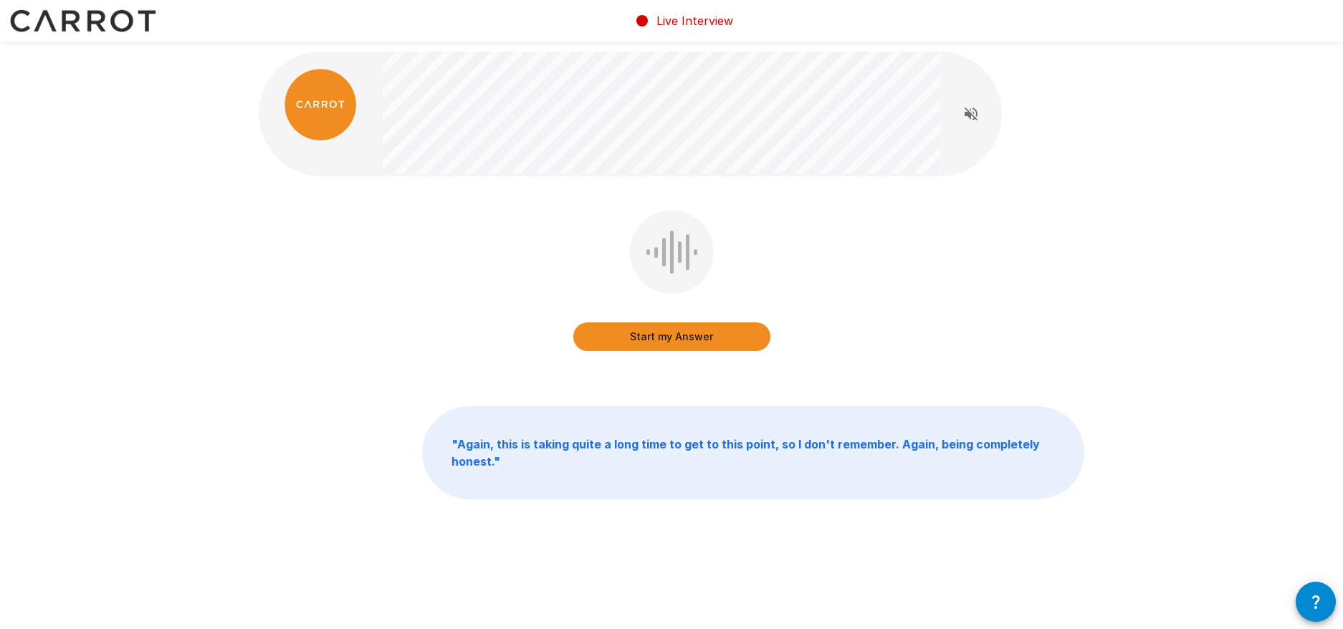
click at [666, 333] on button "Start my Answer" at bounding box center [671, 336] width 197 height 29
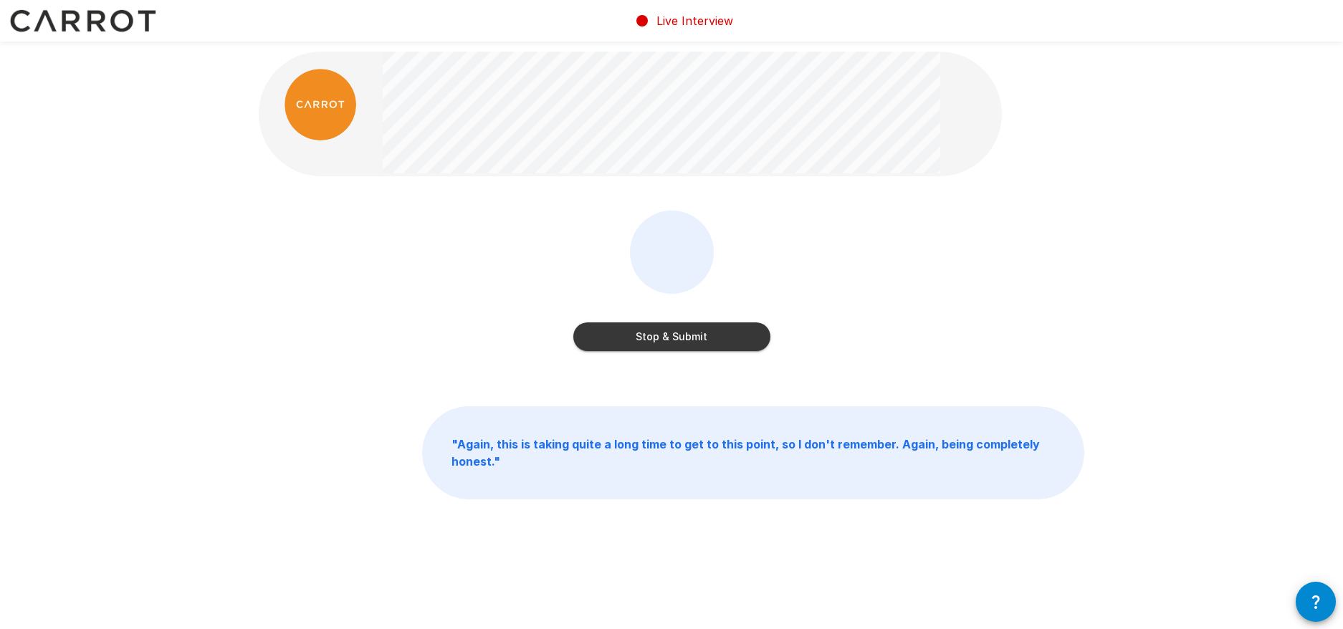
click at [683, 332] on button "Stop & Submit" at bounding box center [671, 336] width 197 height 29
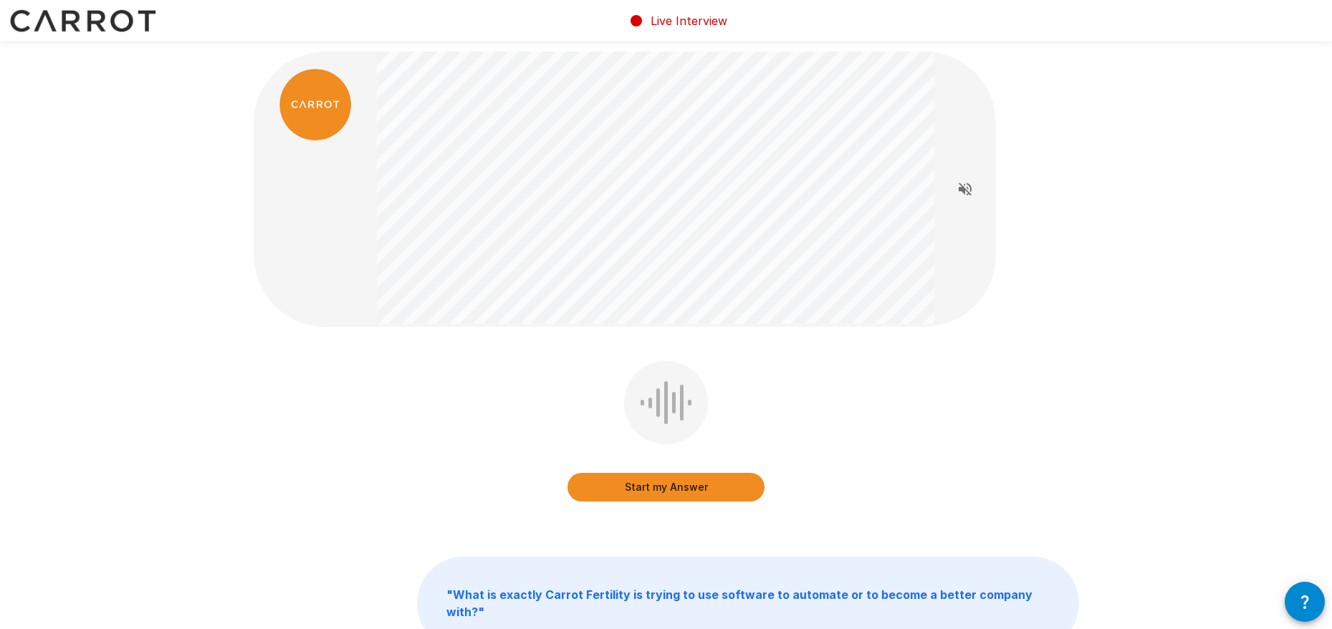
click at [648, 485] on button "Start my Answer" at bounding box center [665, 487] width 197 height 29
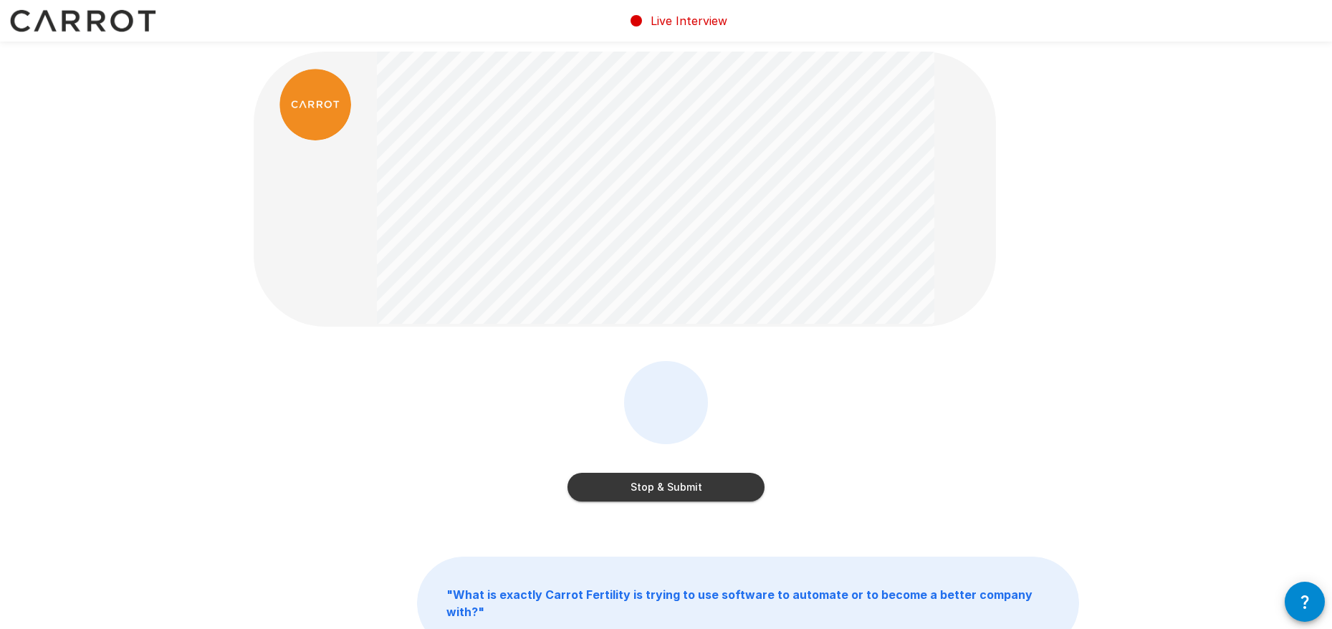
click at [639, 486] on button "Stop & Submit" at bounding box center [665, 487] width 197 height 29
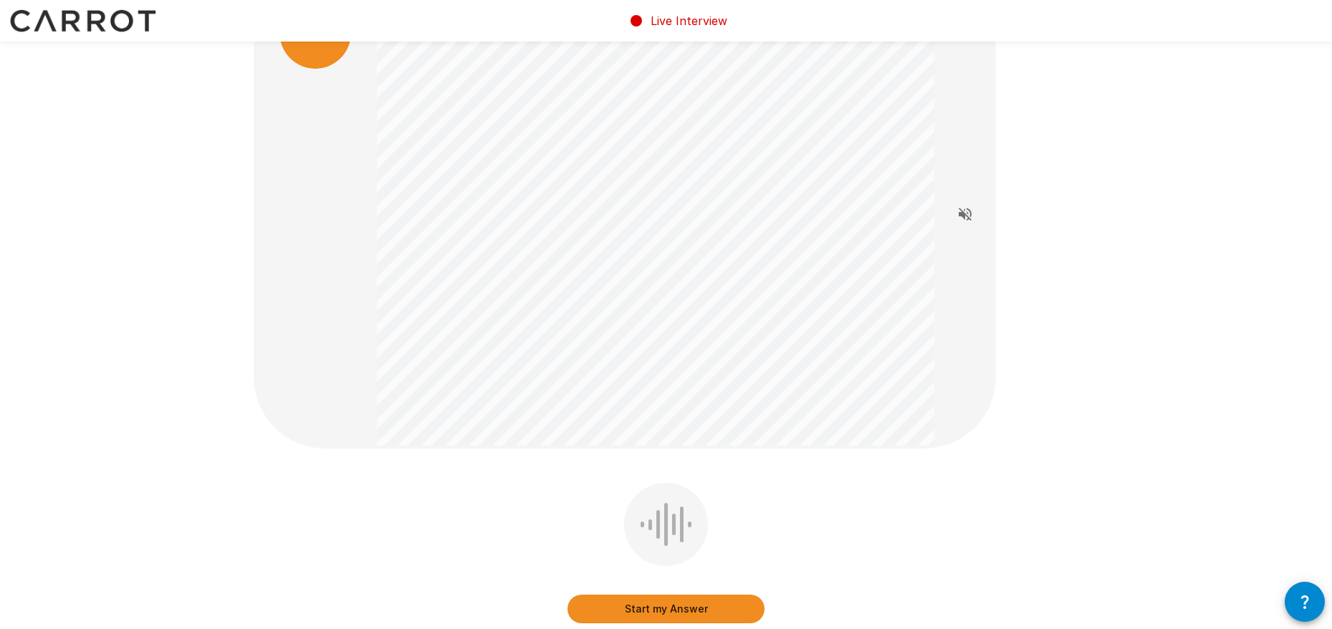
scroll to position [143, 0]
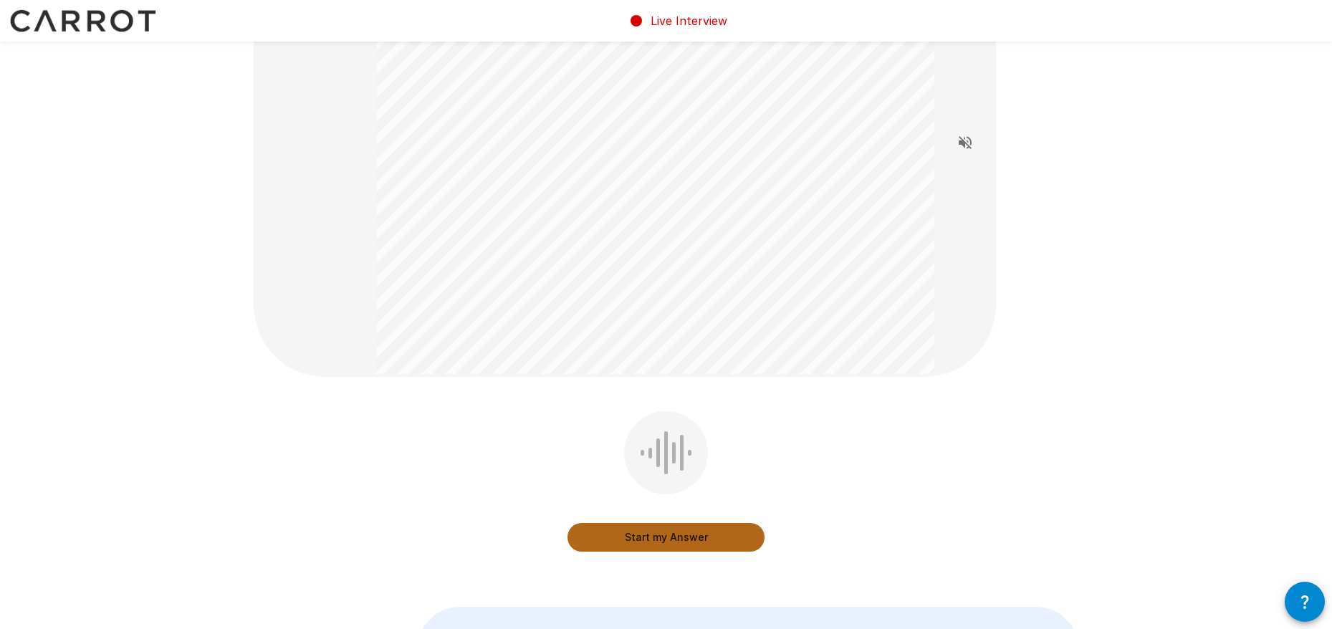
click at [655, 535] on button "Start my Answer" at bounding box center [665, 537] width 197 height 29
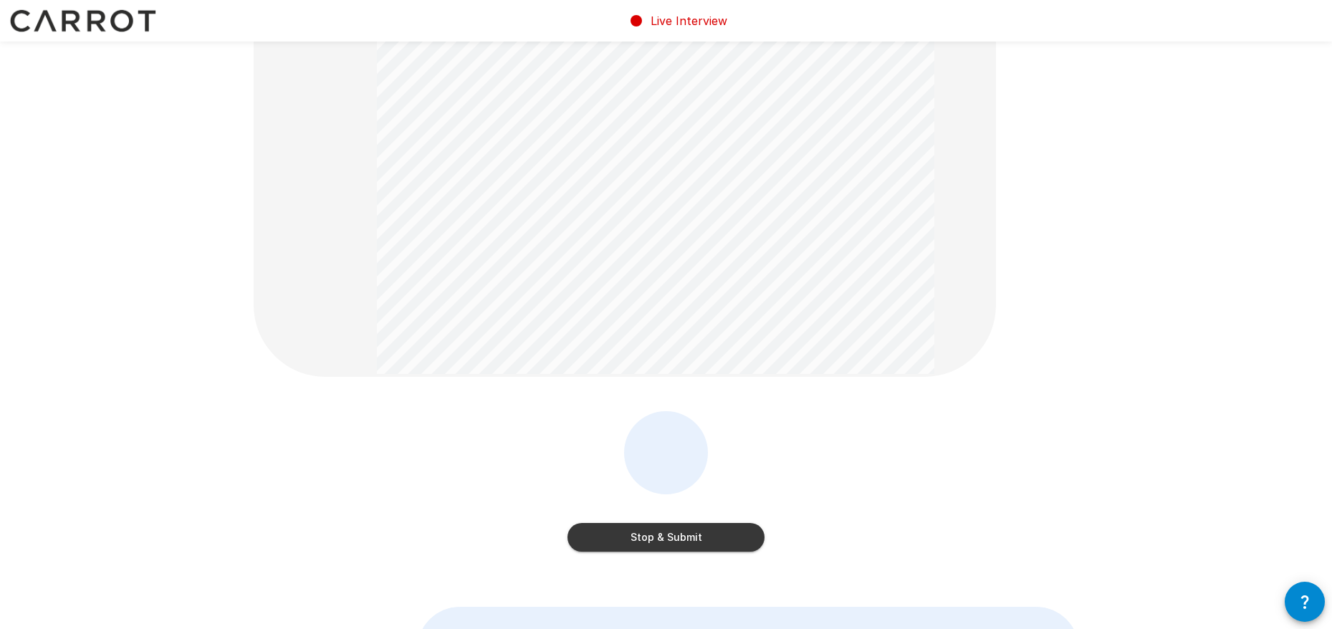
click at [663, 537] on button "Stop & Submit" at bounding box center [665, 537] width 197 height 29
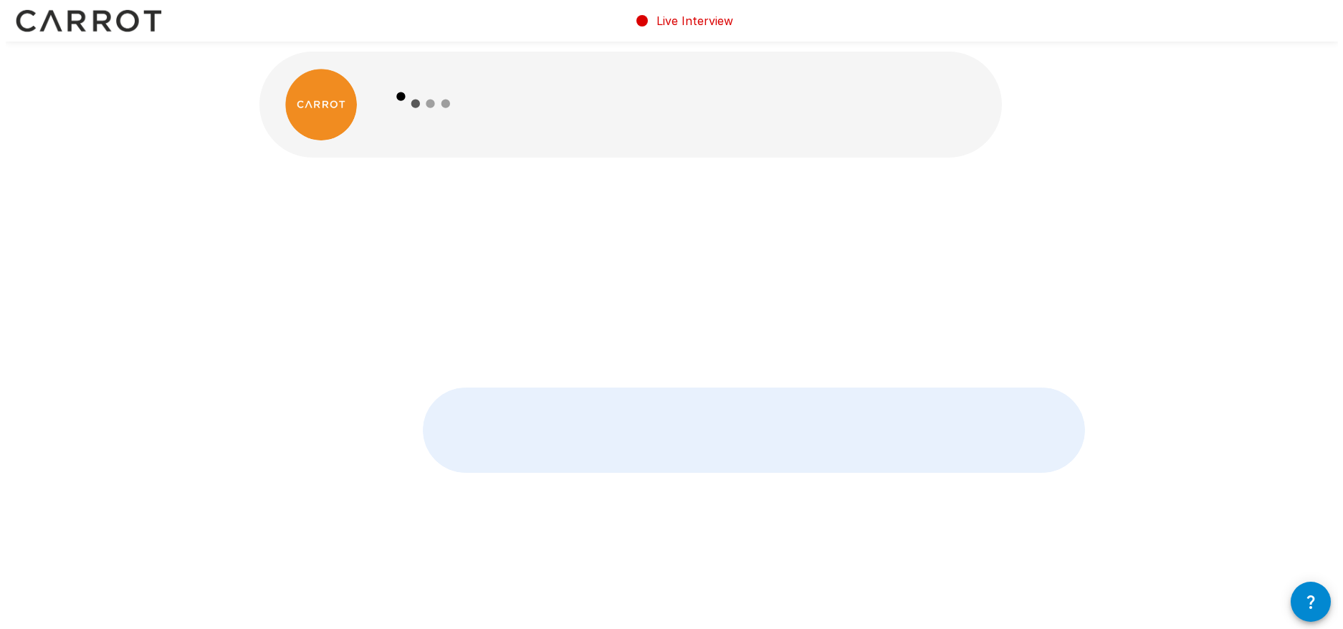
scroll to position [0, 0]
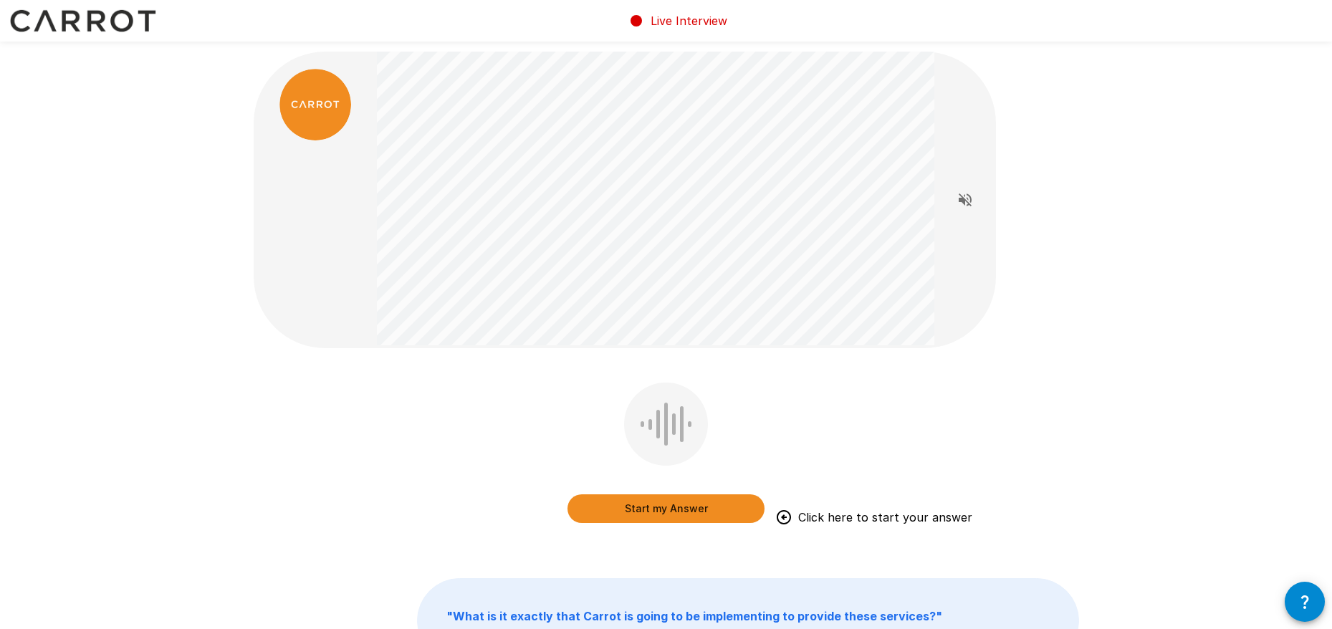
click at [651, 508] on button "Start my Answer" at bounding box center [665, 508] width 197 height 29
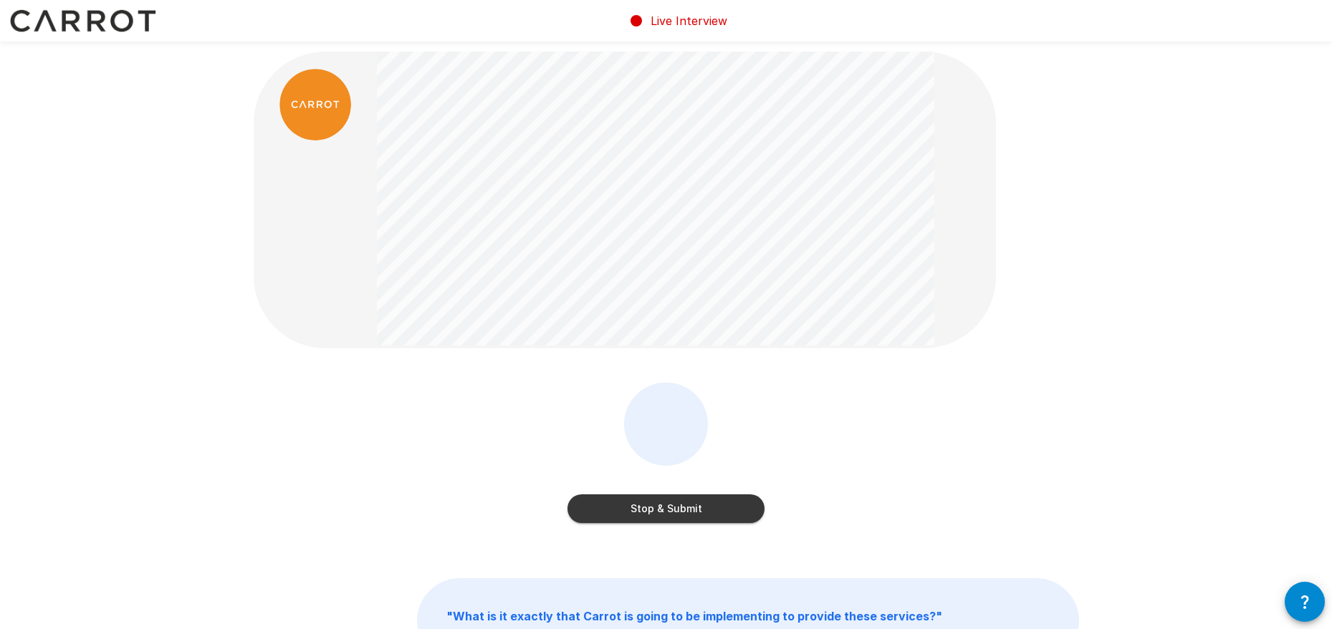
click at [649, 504] on button "Stop & Submit" at bounding box center [665, 508] width 197 height 29
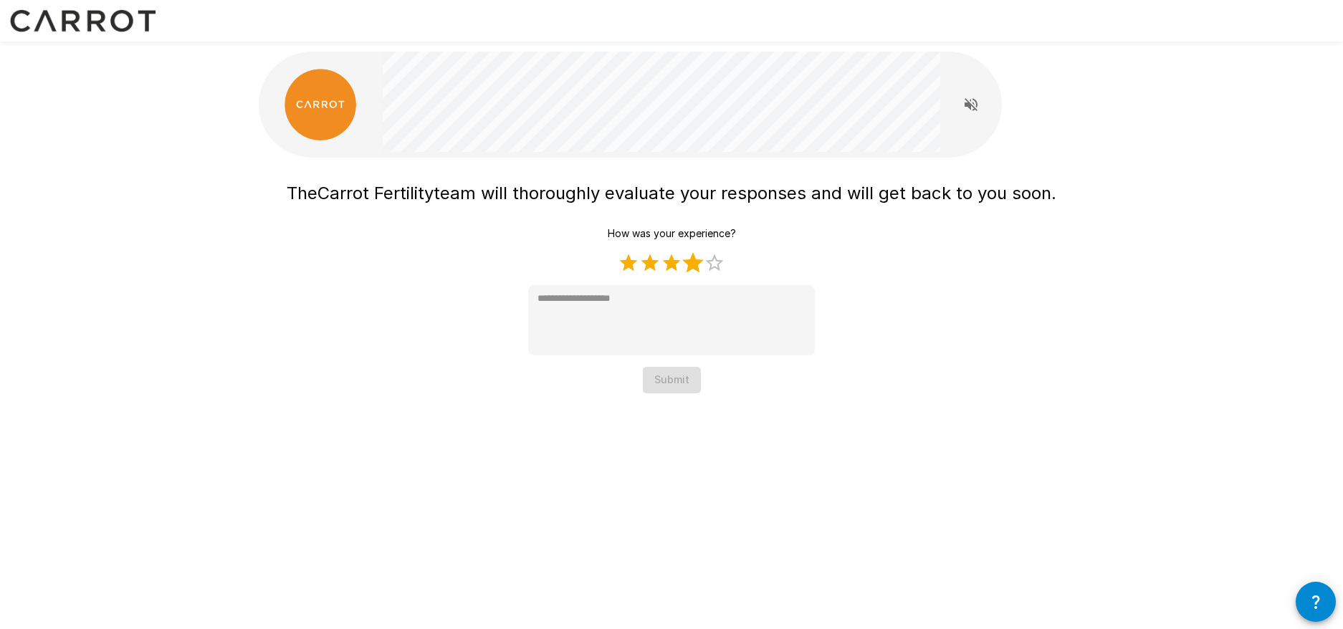
click at [691, 261] on label "4 Stars" at bounding box center [692, 262] width 21 height 21
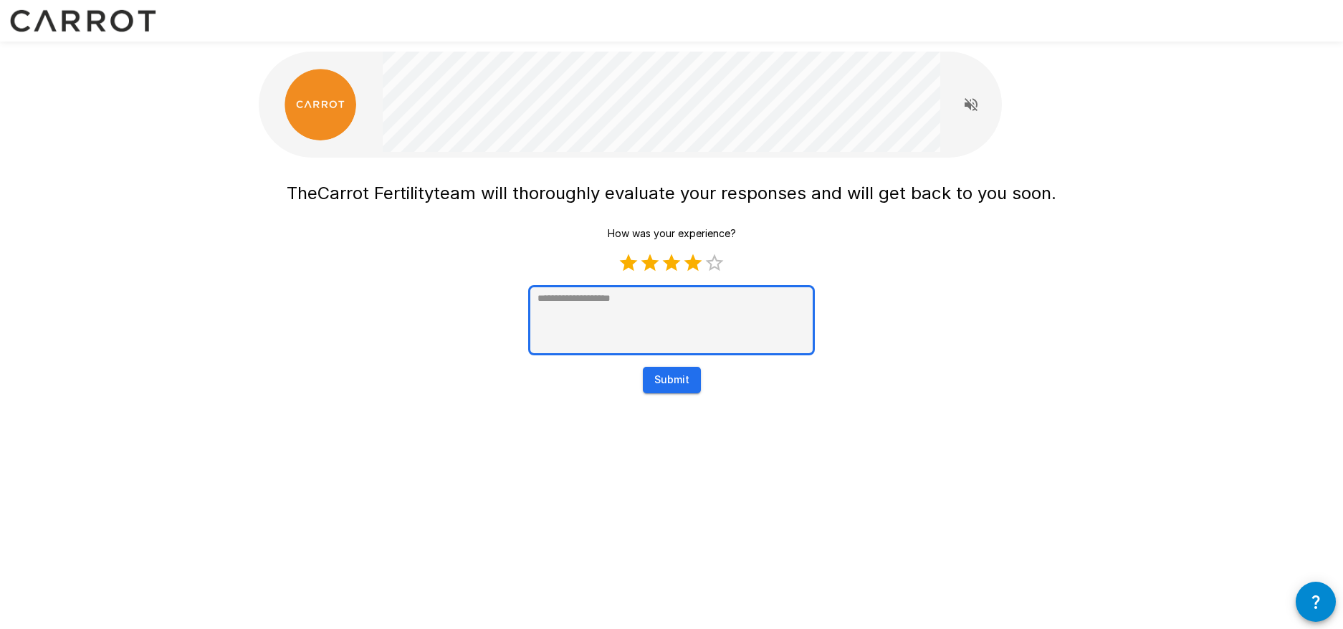
type textarea "*"
click at [625, 302] on textarea at bounding box center [671, 320] width 287 height 70
click at [663, 377] on button "Submit" at bounding box center [672, 380] width 58 height 27
